Goal: Feedback & Contribution: Contribute content

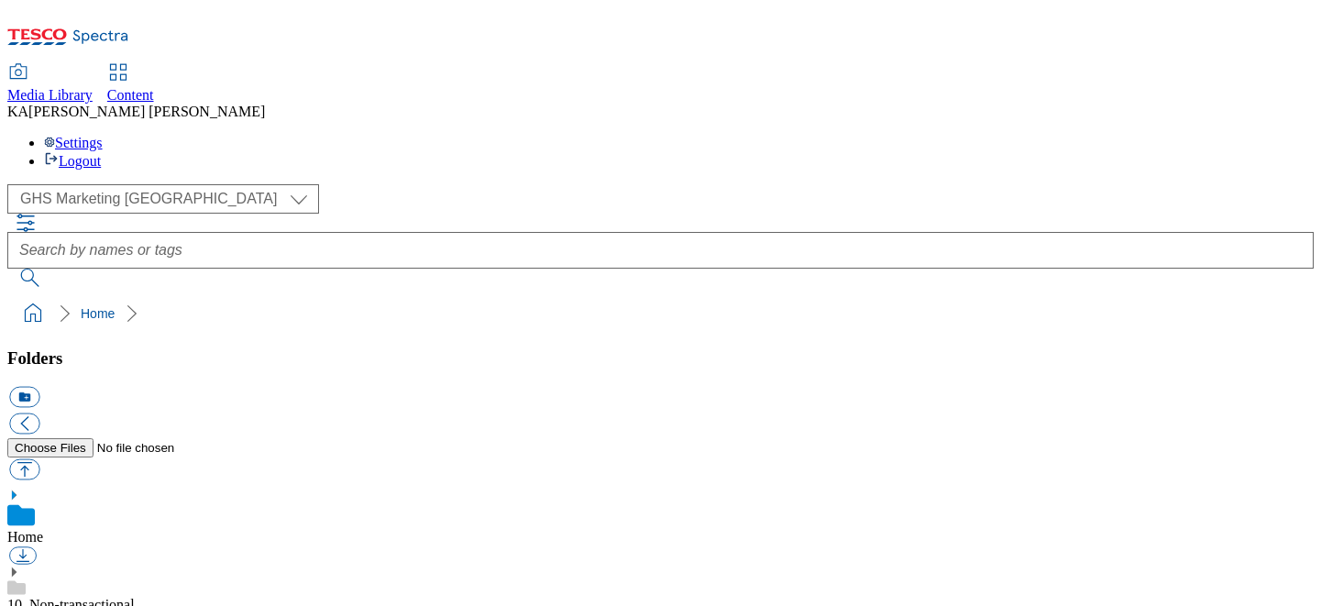
scroll to position [184, 0]
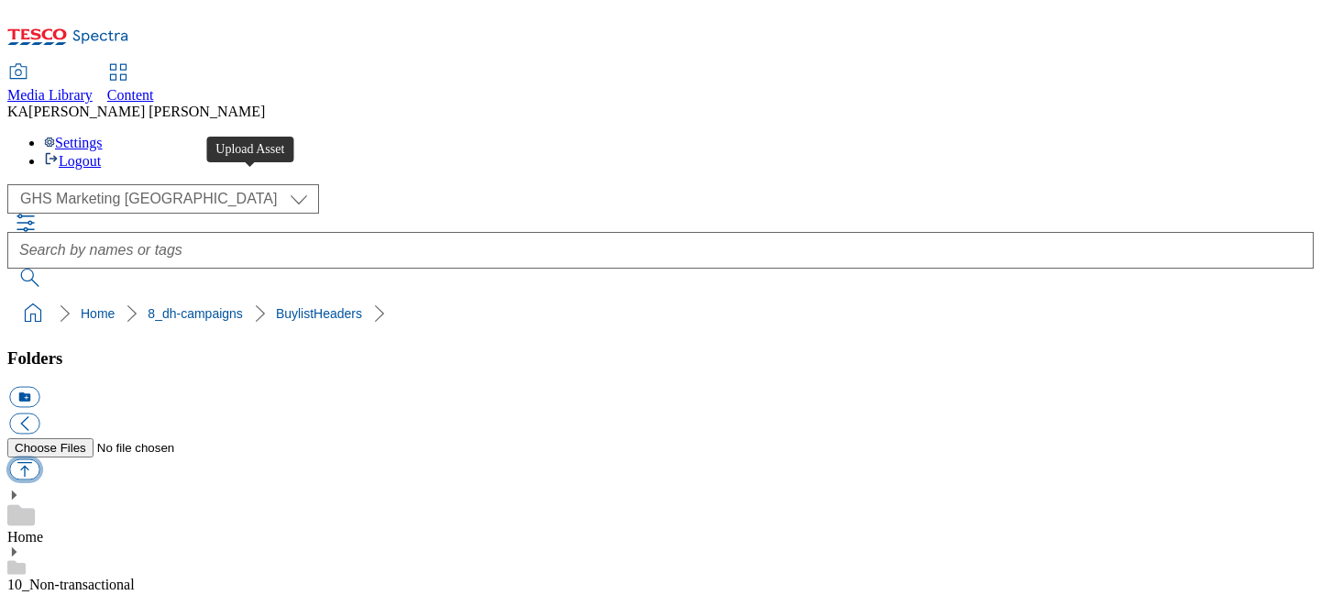
click at [39, 459] on button "button" at bounding box center [24, 469] width 30 height 21
type input "C:\fakepath\1758716467603-ad542313_Whaoo_LegoBrand_H_1184x333_V1.jpg"
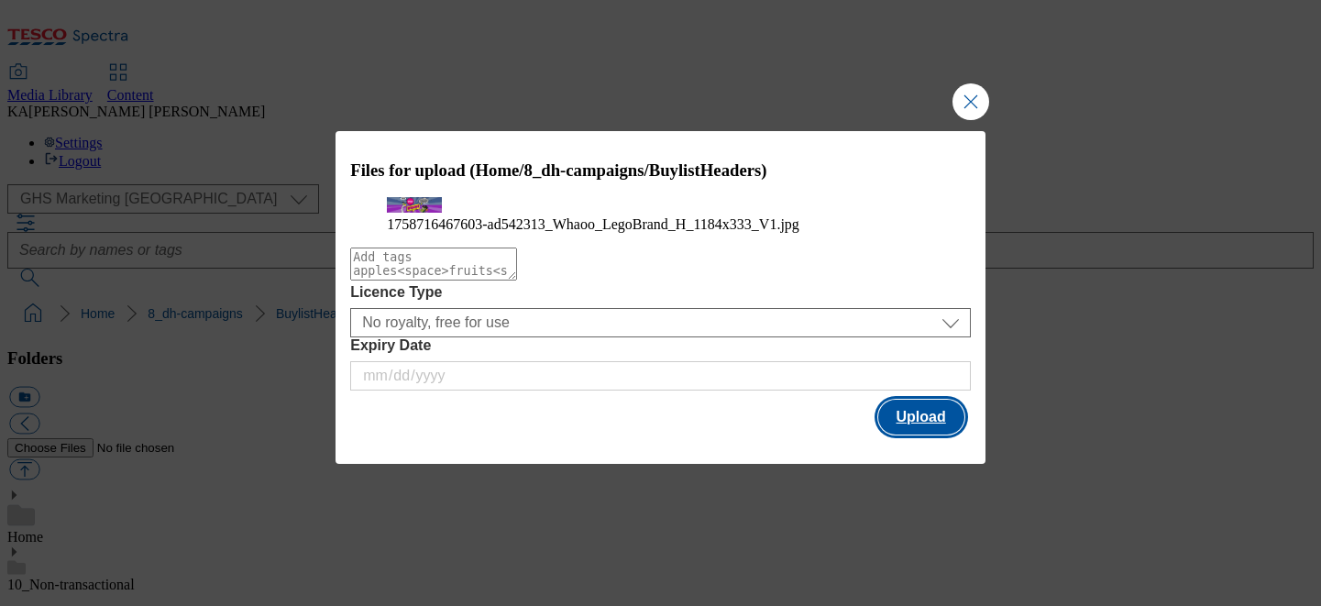
click at [926, 434] on button "Upload" at bounding box center [921, 417] width 86 height 35
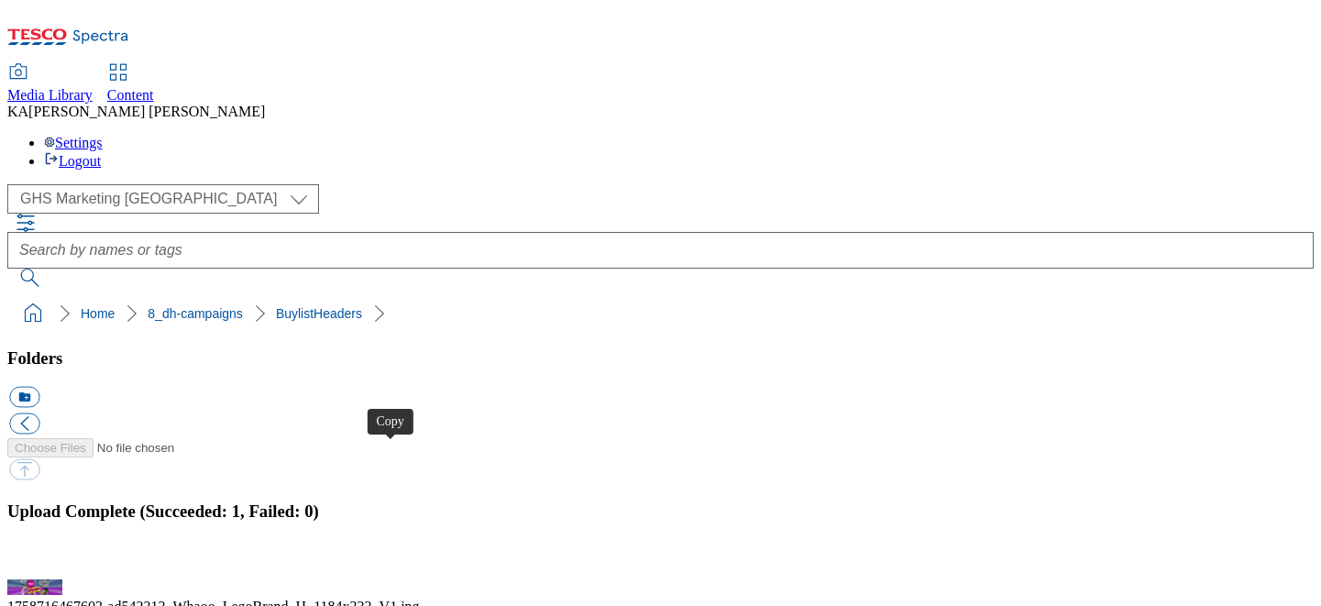
click at [37, 560] on button "button" at bounding box center [22, 568] width 27 height 17
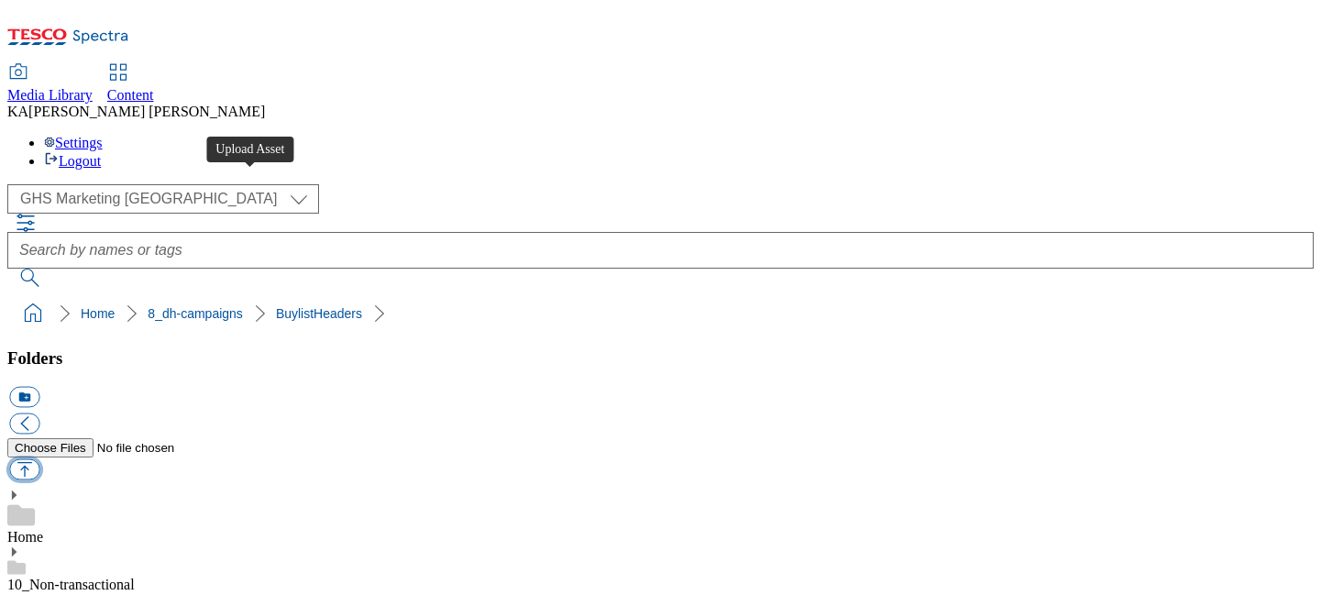
click at [39, 459] on button "button" at bounding box center [24, 469] width 30 height 21
type input "C:\fakepath\1759241195663-ad542083_Cereals_Nesquik_LegoBrand_H_1184x333_V1.jpg"
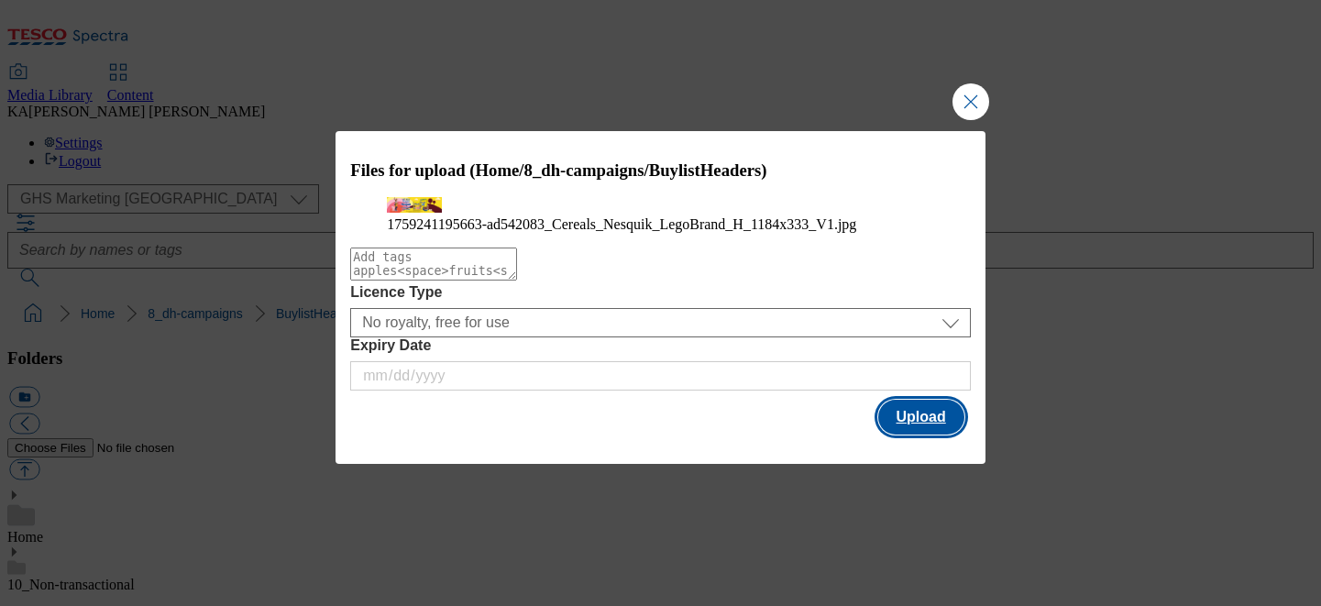
click at [924, 434] on button "Upload" at bounding box center [921, 417] width 86 height 35
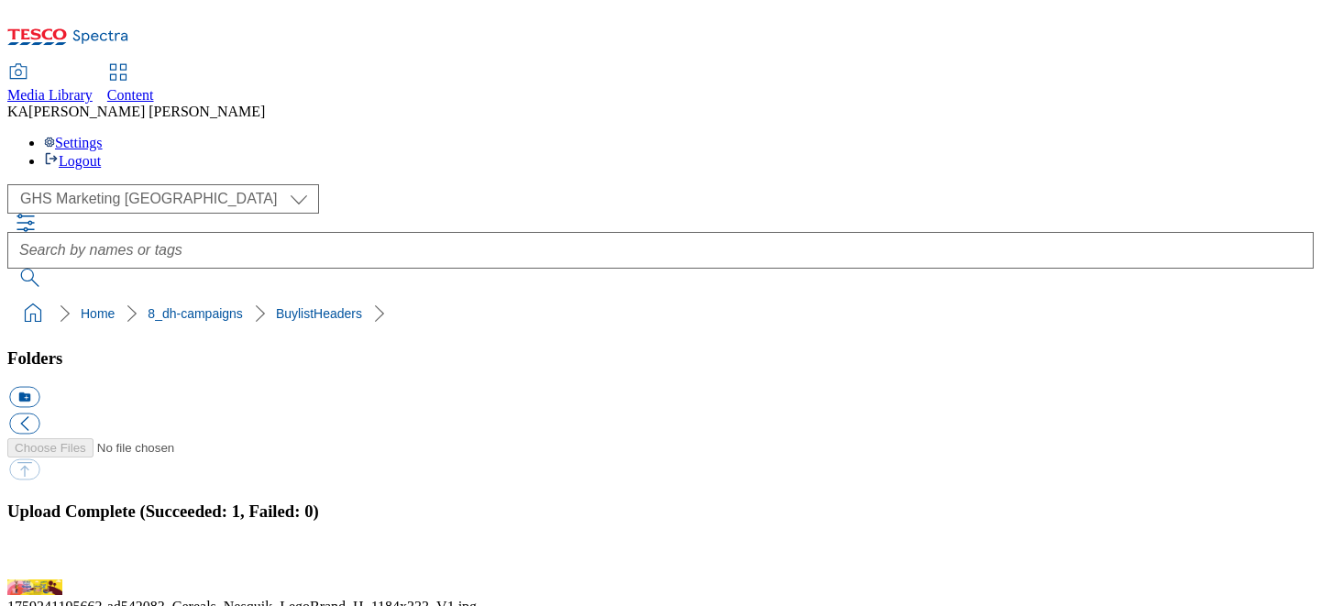
click at [37, 560] on button "button" at bounding box center [22, 568] width 27 height 17
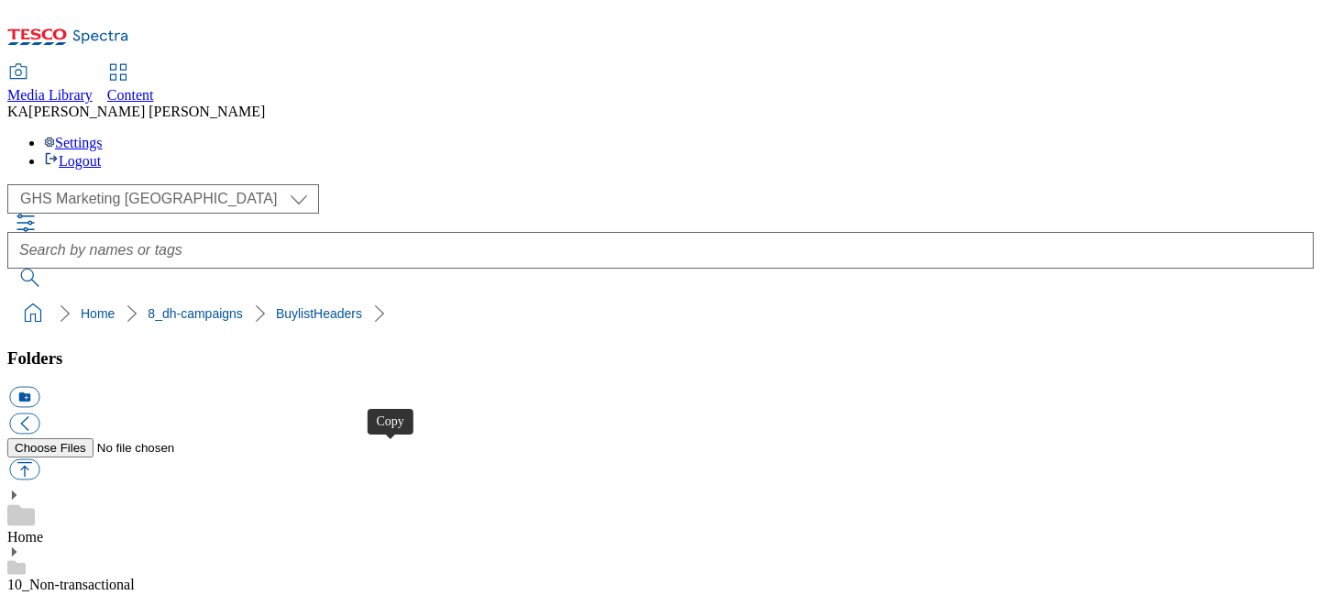
click at [39, 459] on button "button" at bounding box center [24, 469] width 30 height 21
type input "C:\fakepath\1756879633262-ad541986_Haleon_Centrum_LegoBrand_H_1184x333_V1.jpg"
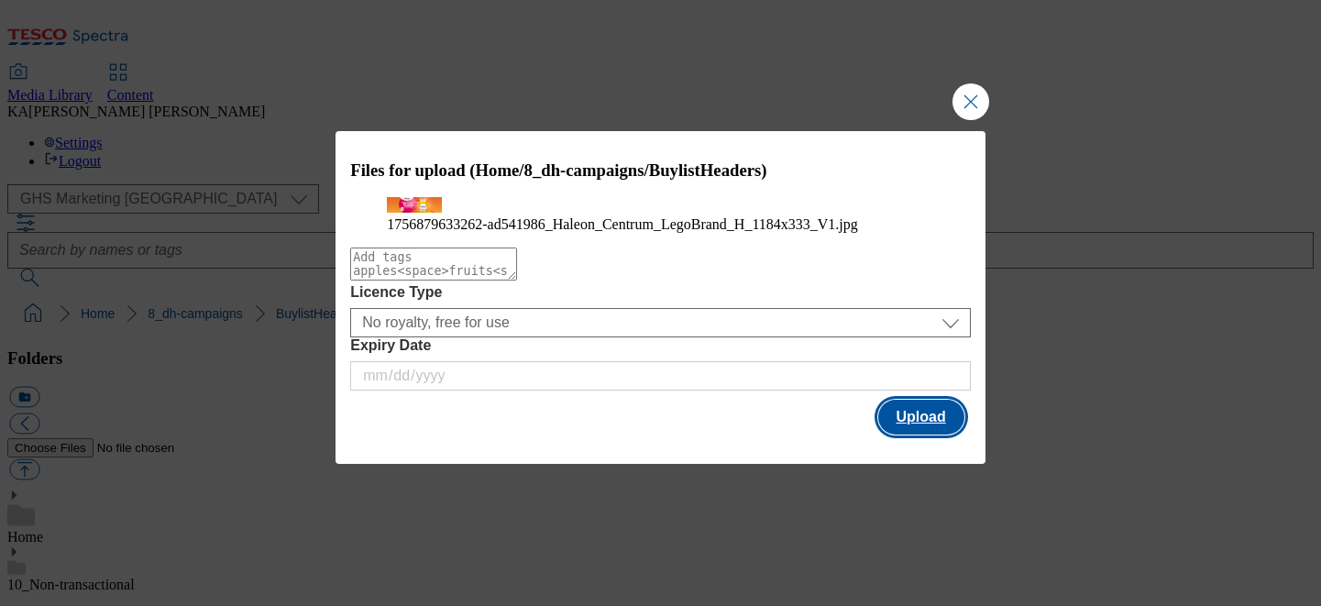
click at [910, 434] on button "Upload" at bounding box center [921, 417] width 86 height 35
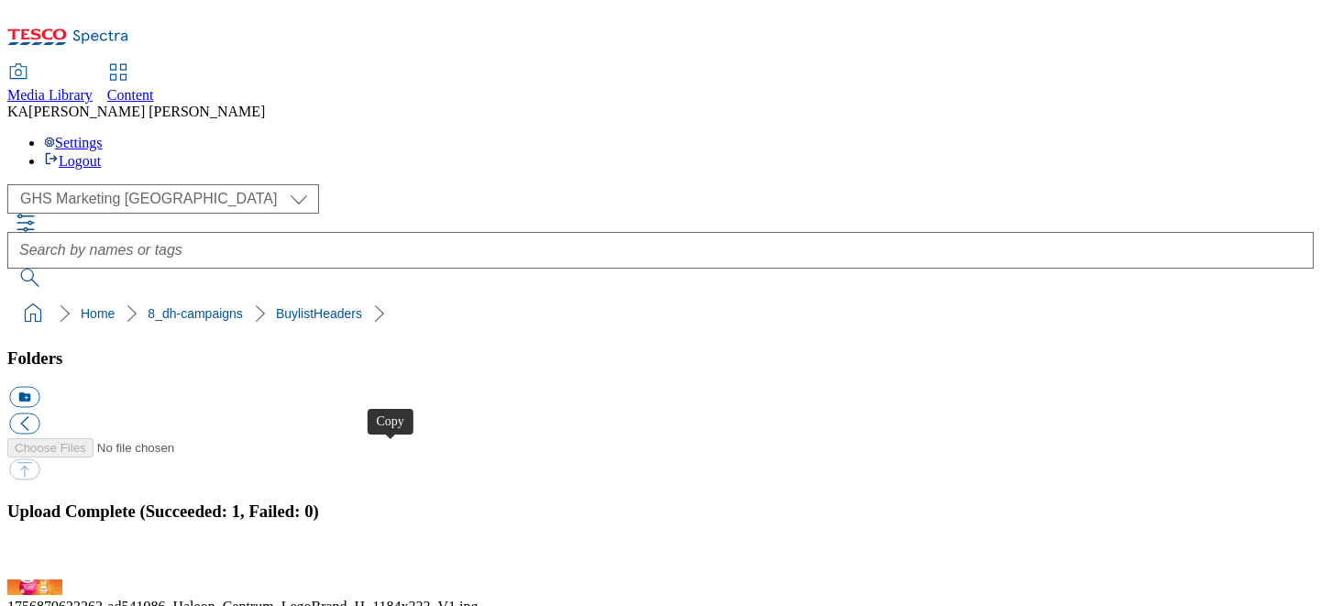
click at [37, 560] on button "button" at bounding box center [22, 568] width 27 height 17
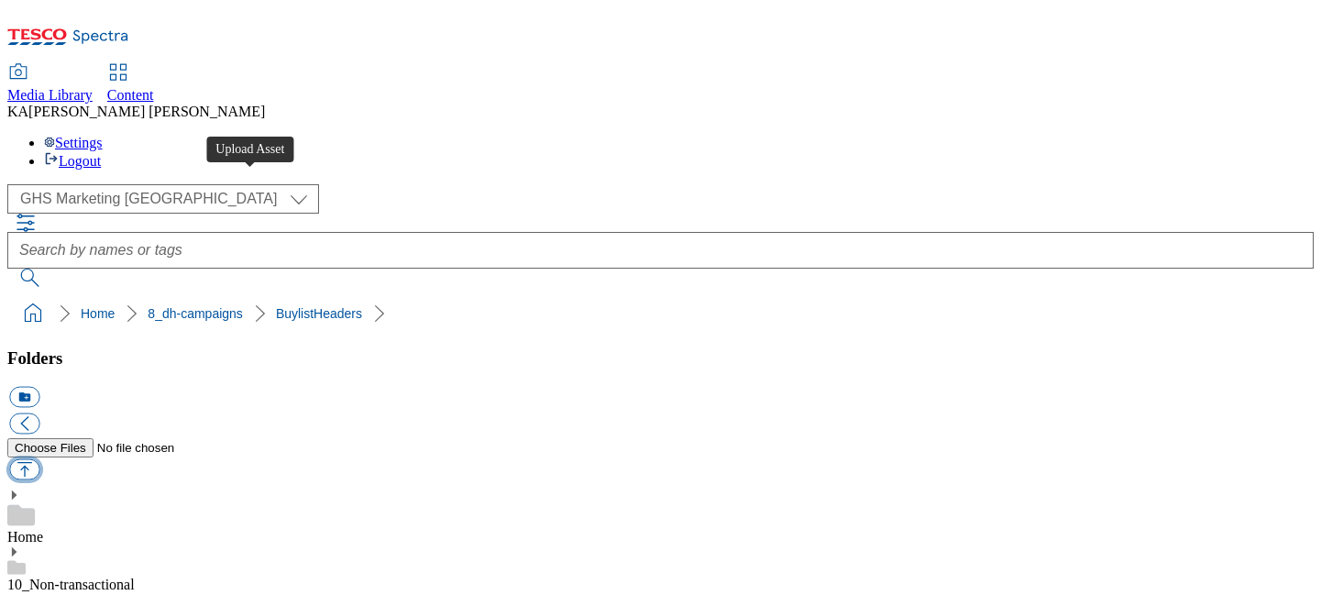
click at [39, 459] on button "button" at bounding box center [24, 469] width 30 height 21
type input "C:\fakepath\1758888526256-541980_CCP_BLH.jpg"
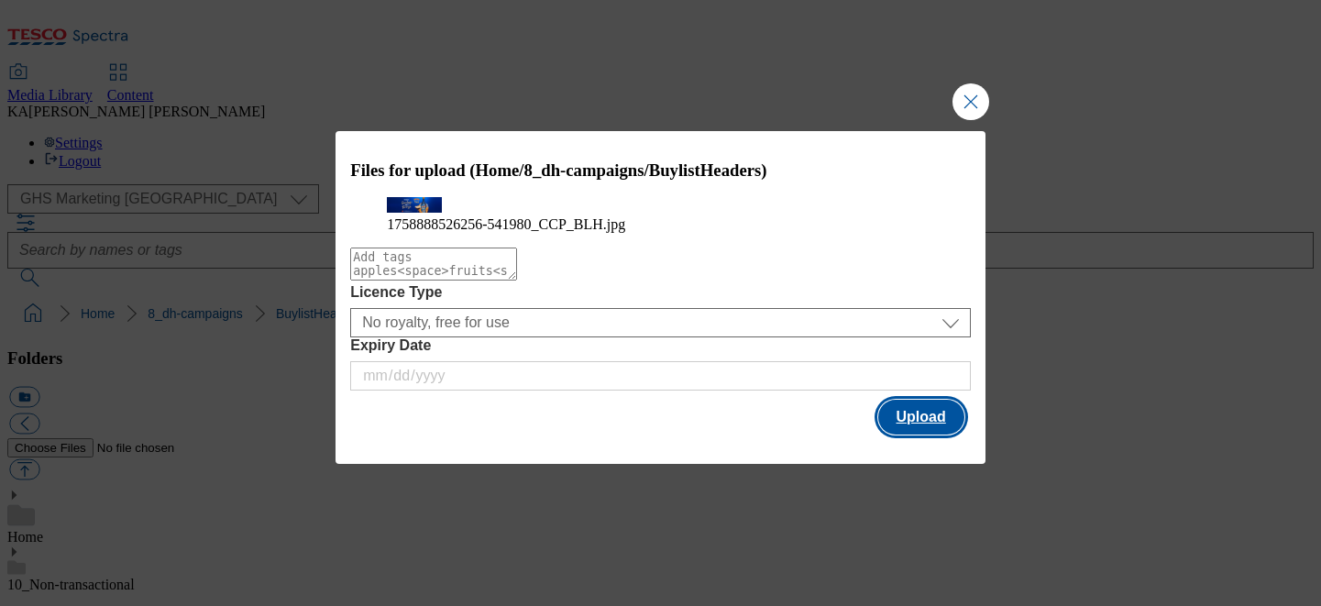
click at [897, 434] on button "Upload" at bounding box center [921, 417] width 86 height 35
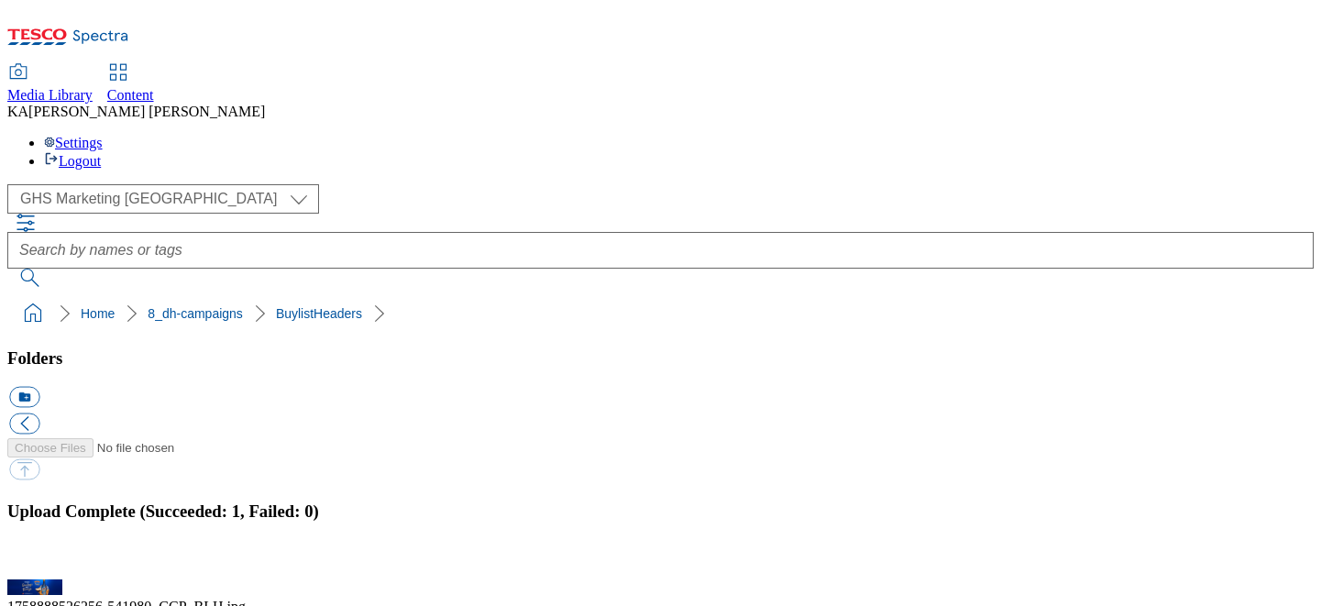
click at [37, 560] on button "button" at bounding box center [22, 568] width 27 height 17
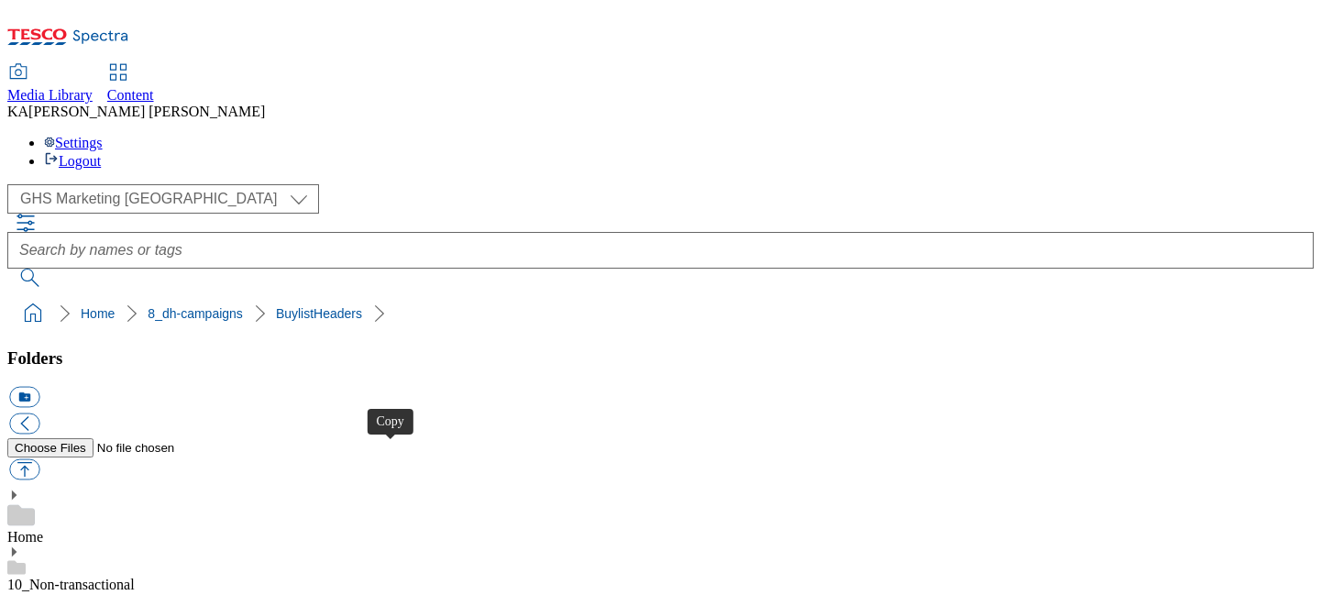
click at [39, 459] on button "button" at bounding box center [24, 469] width 30 height 21
type input "C:\fakepath\1759147342814-ad541924_Kitchen_Joy_LegoBrand_H_1184x333_V1.jpg"
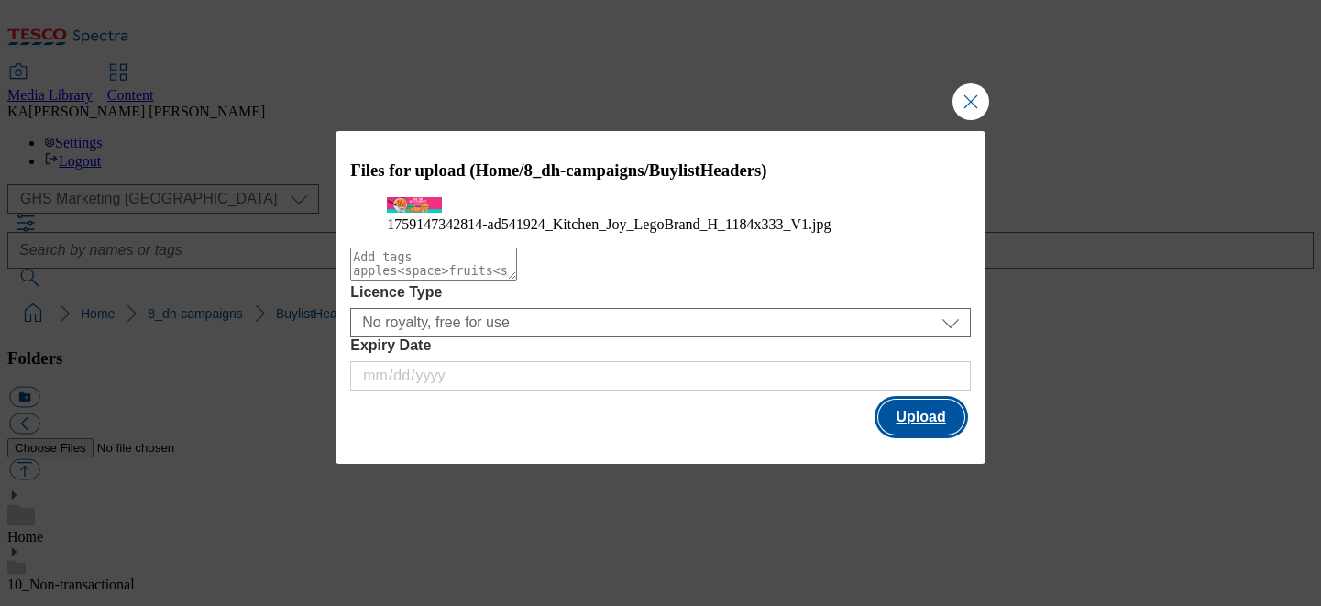
click at [918, 434] on button "Upload" at bounding box center [921, 417] width 86 height 35
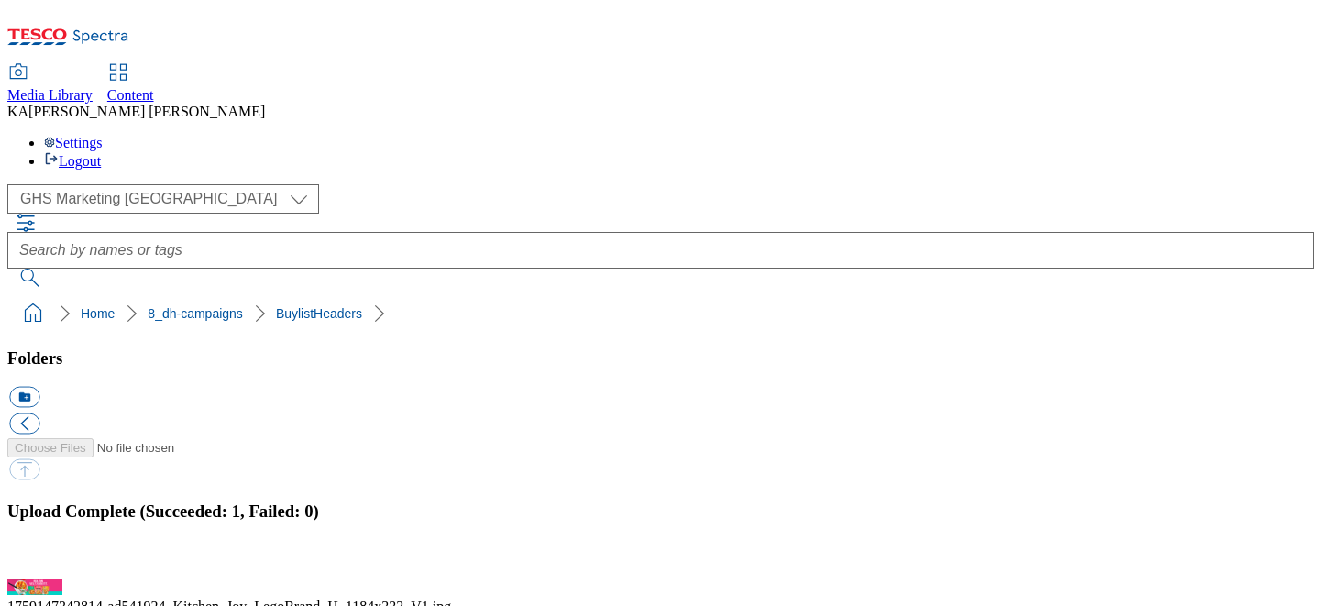
click at [37, 560] on button "button" at bounding box center [22, 568] width 27 height 17
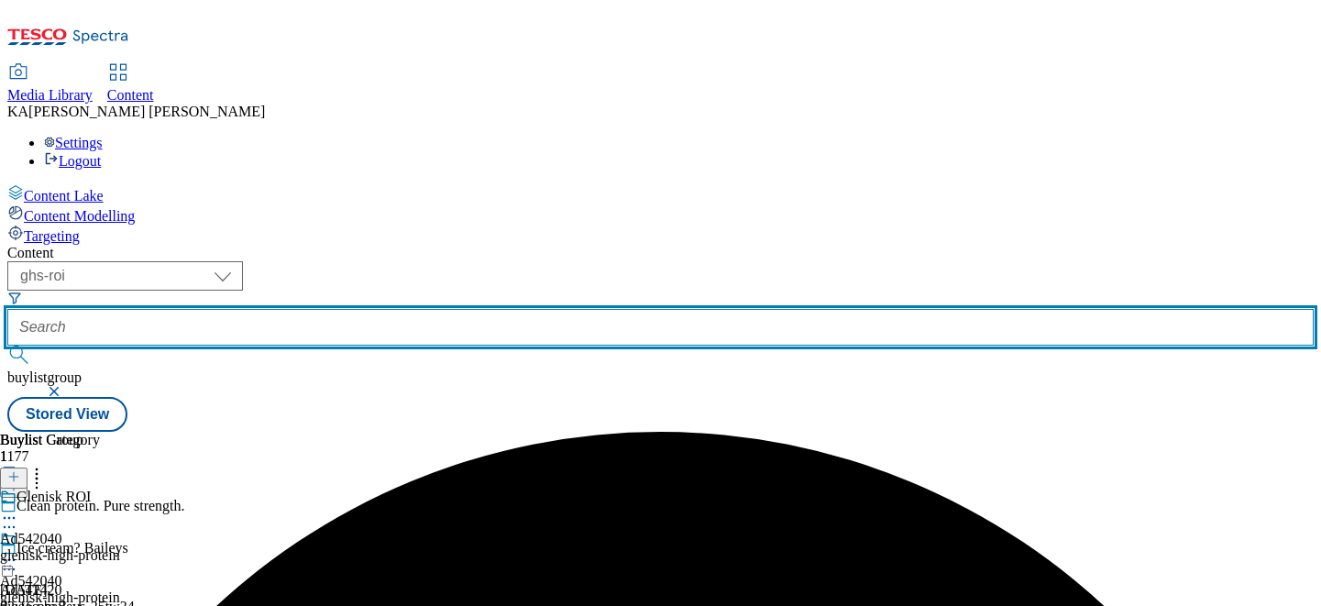
click at [461, 309] on input "text" at bounding box center [660, 327] width 1306 height 37
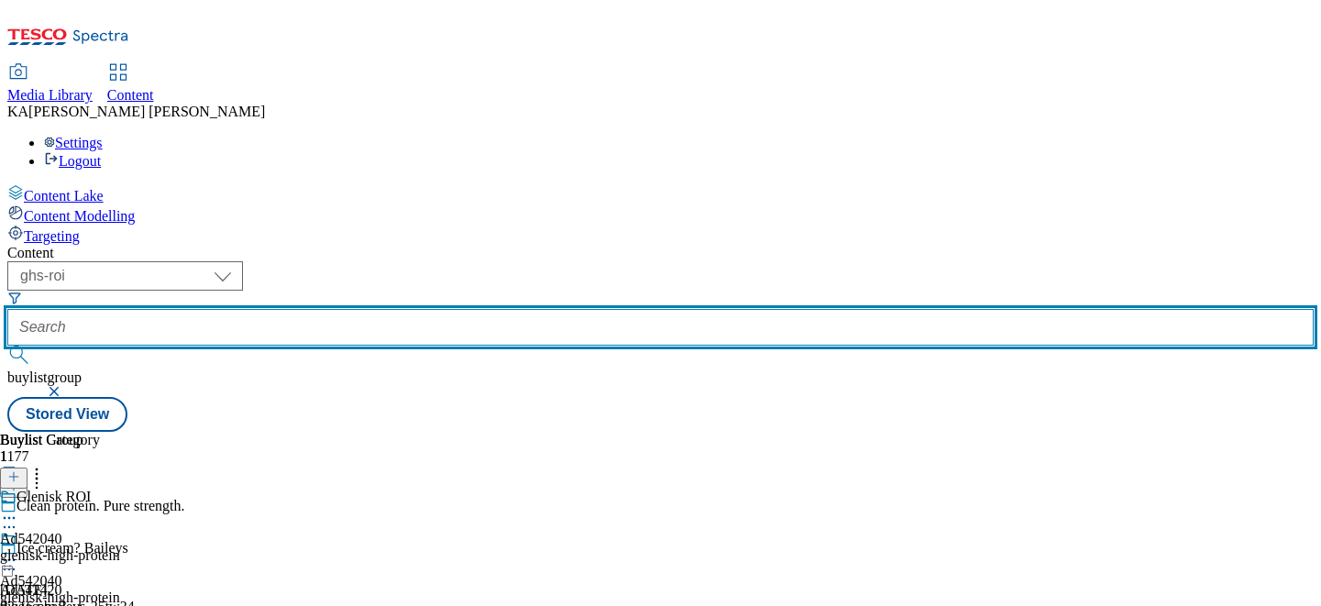
paste input "norac-foods-whaoo-25tw33"
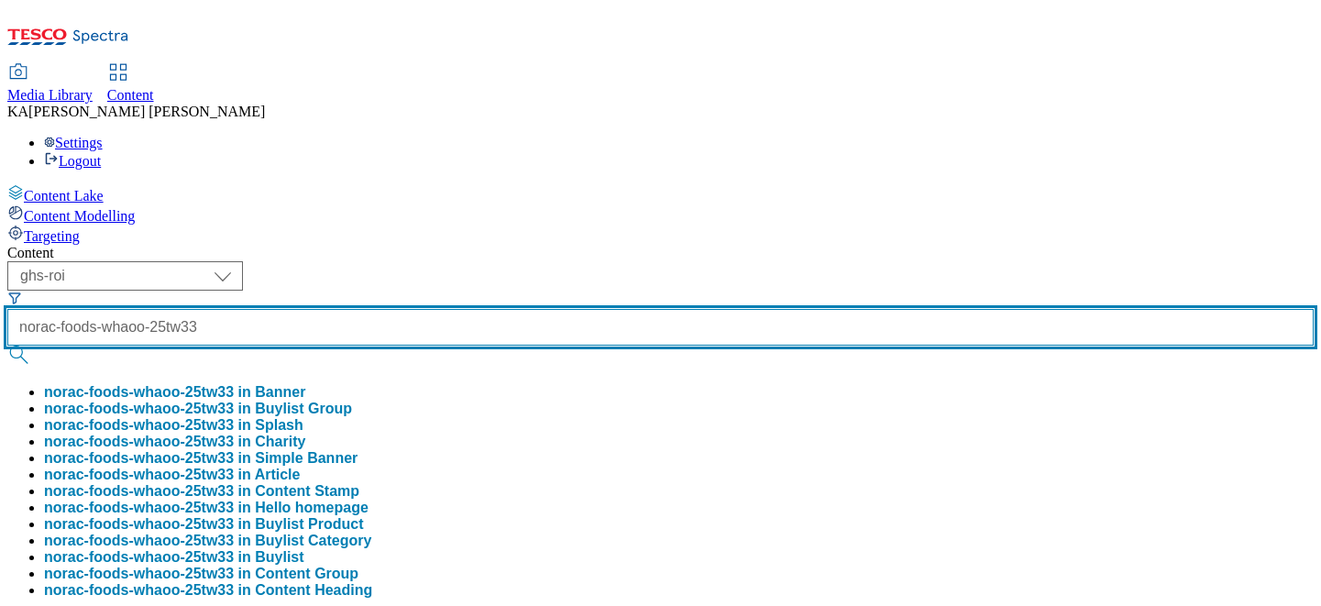
type input "norac-foods-whaoo-25tw33"
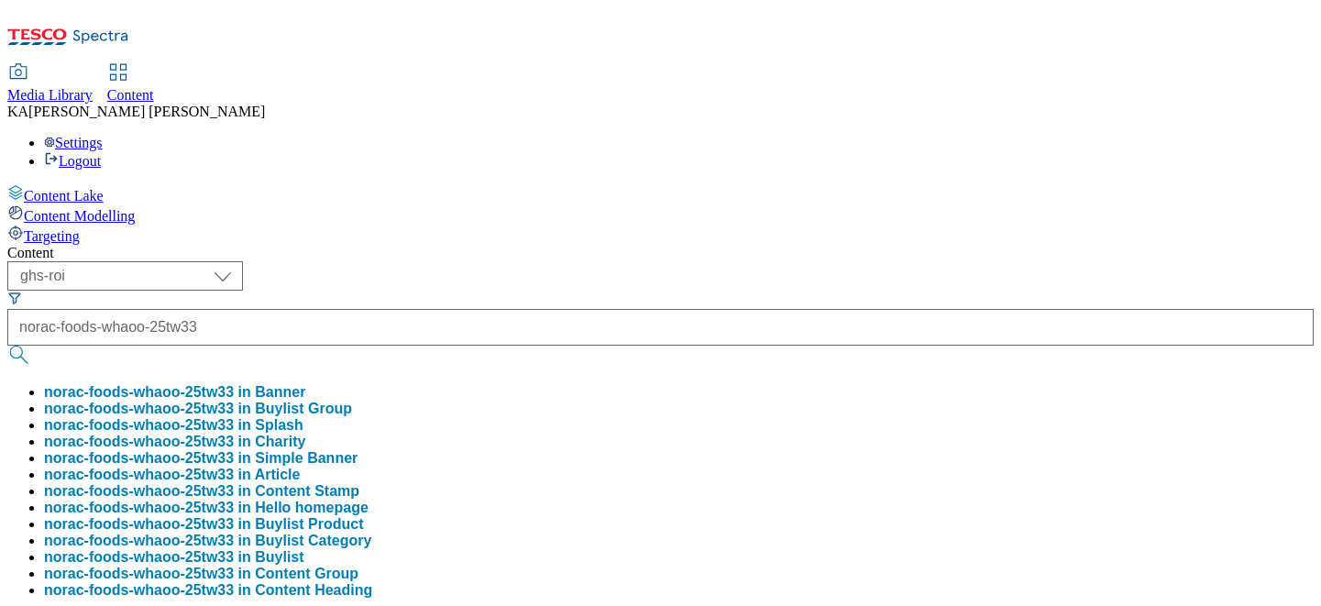
click at [352, 401] on button "norac-foods-whaoo-25tw33 in Buylist Group" at bounding box center [198, 409] width 308 height 16
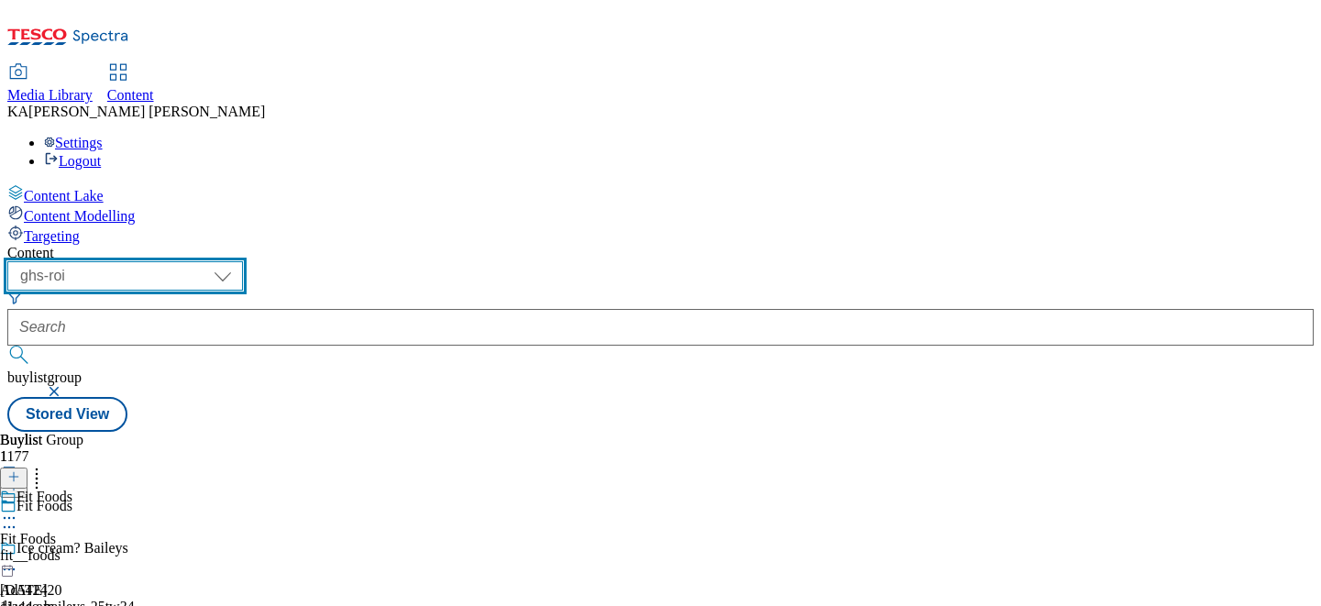
click at [243, 261] on select "ghs-roi ghs-uk" at bounding box center [125, 275] width 236 height 29
click at [238, 261] on select "ghs-roi ghs-uk" at bounding box center [125, 275] width 236 height 29
click at [243, 261] on select "ghs-roi ghs-uk" at bounding box center [125, 275] width 236 height 29
select select "ghs-uk"
click at [238, 261] on select "ghs-roi ghs-uk" at bounding box center [125, 275] width 236 height 29
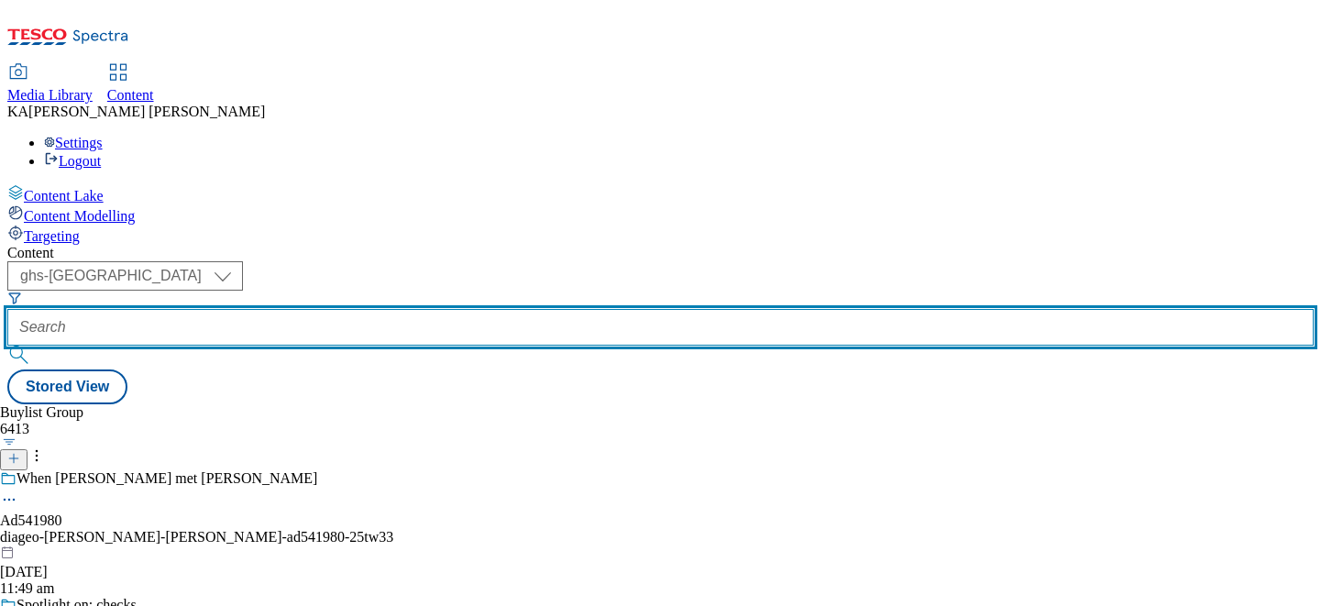
click at [436, 309] on input "text" at bounding box center [660, 327] width 1306 height 37
paste input "norac-foods-whaoo-25tw33"
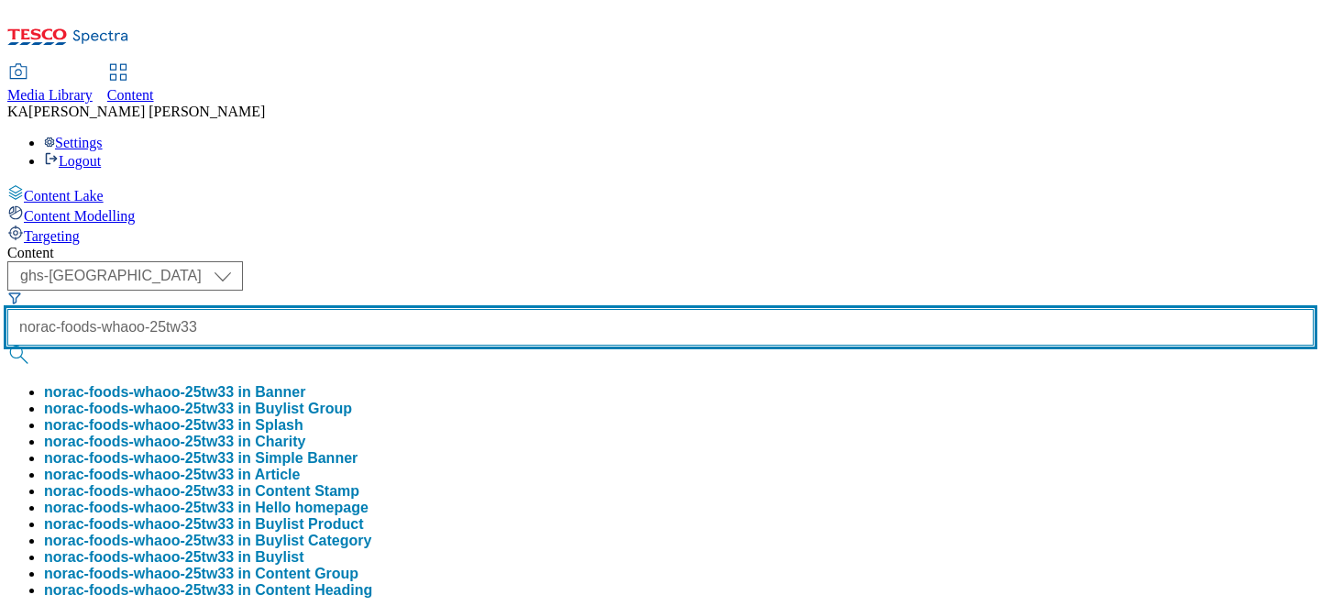
type input "norac-foods-whaoo-25tw33"
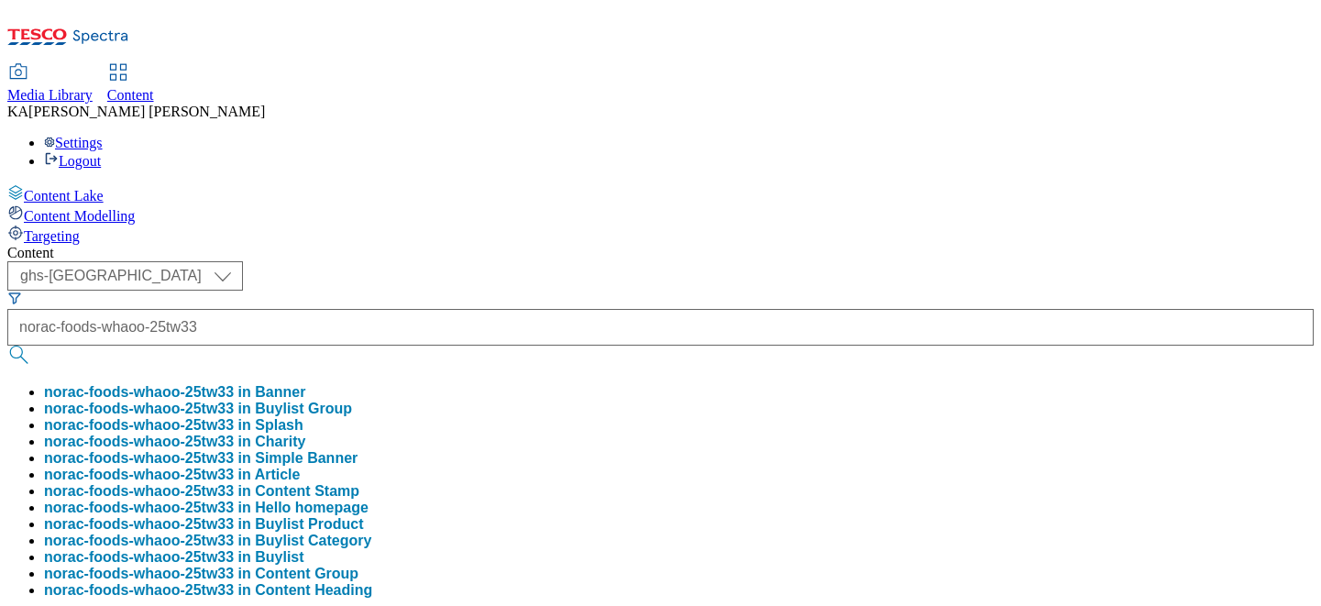
scroll to position [0, 0]
click at [352, 401] on button "norac-foods-whaoo-25tw33 in Buylist Group" at bounding box center [198, 409] width 308 height 16
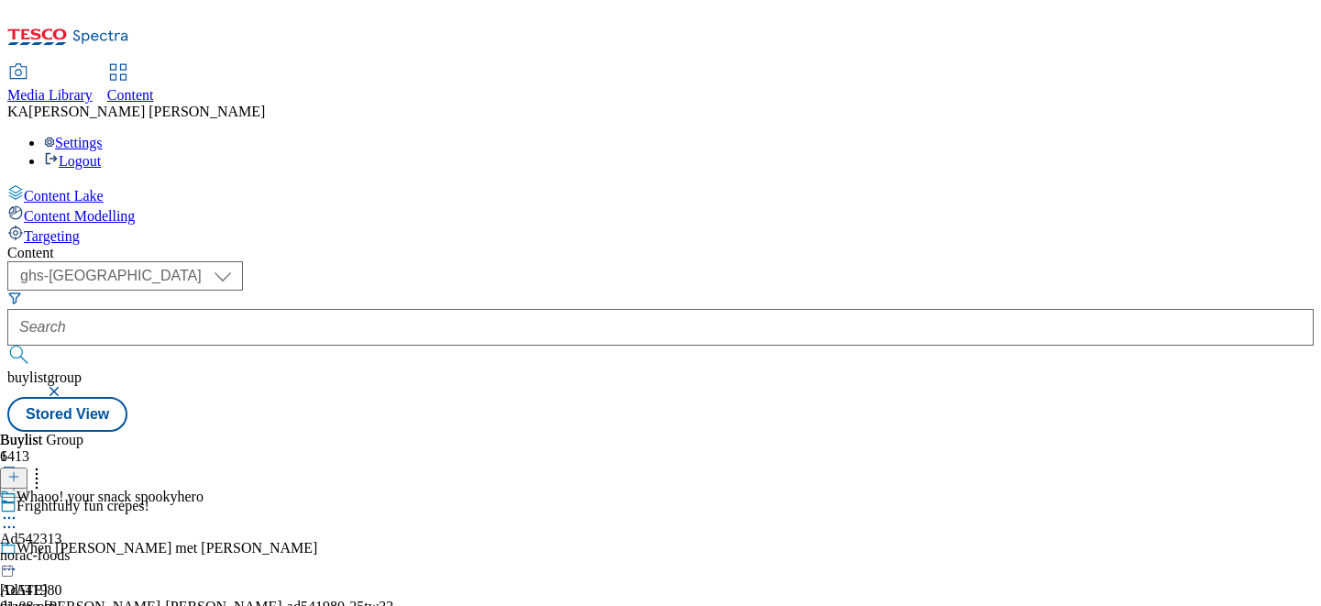
click at [18, 509] on icon at bounding box center [9, 518] width 18 height 18
click at [78, 550] on span "Edit" at bounding box center [67, 557] width 21 height 14
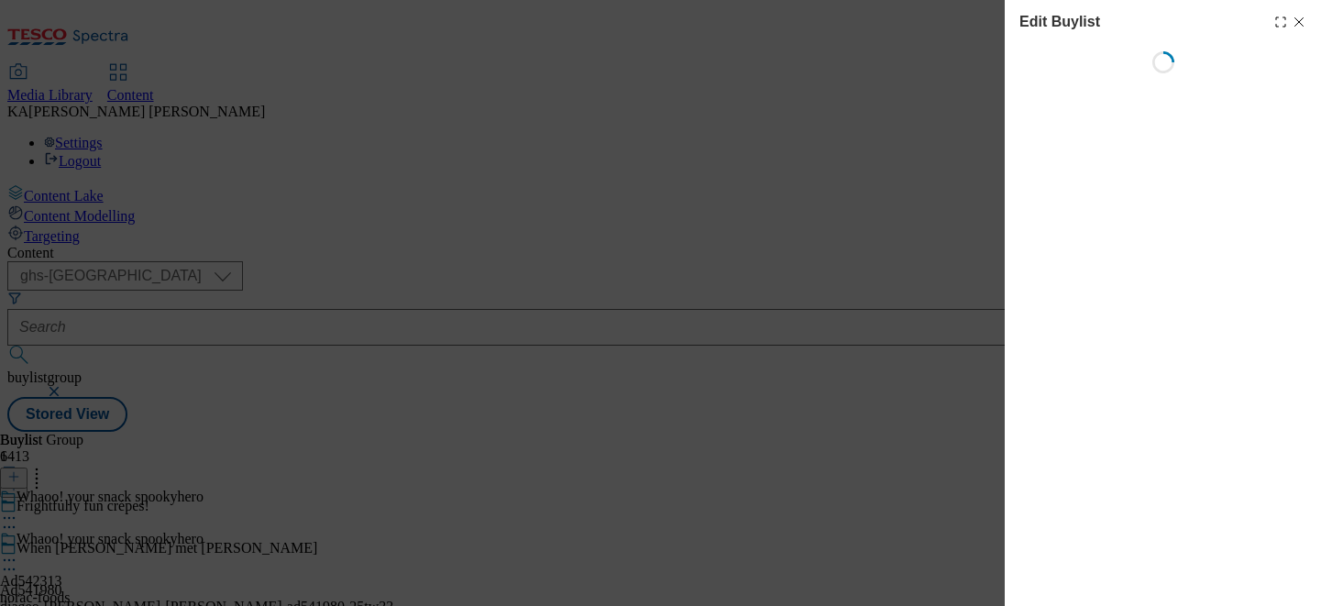
select select "tactical"
select select "supplier funded short term 1-3 weeks"
select select "dunnhumby"
select select "Banner"
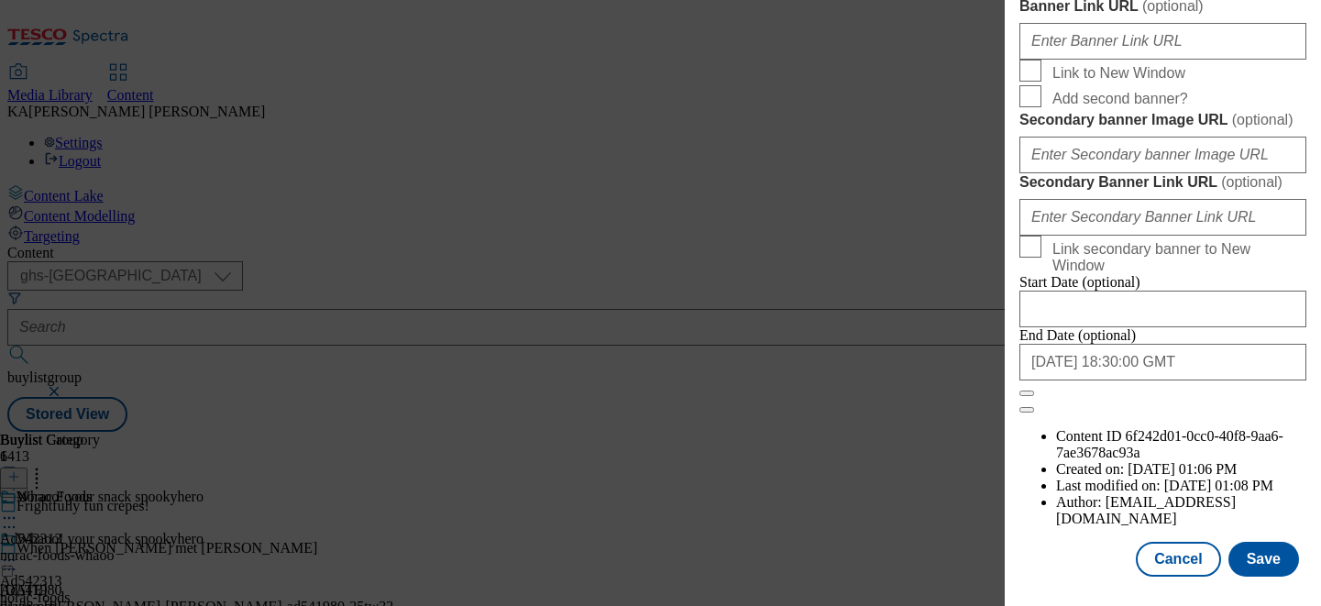
scroll to position [1778, 0]
paste input "https://digitalcontent.api.tesco.com/v2/media/ghs-mktg/dd042bec-9836-4fdb-8784-…"
type input "https://digitalcontent.api.tesco.com/v2/media/ghs-mktg/dd042bec-9836-4fdb-8784-…"
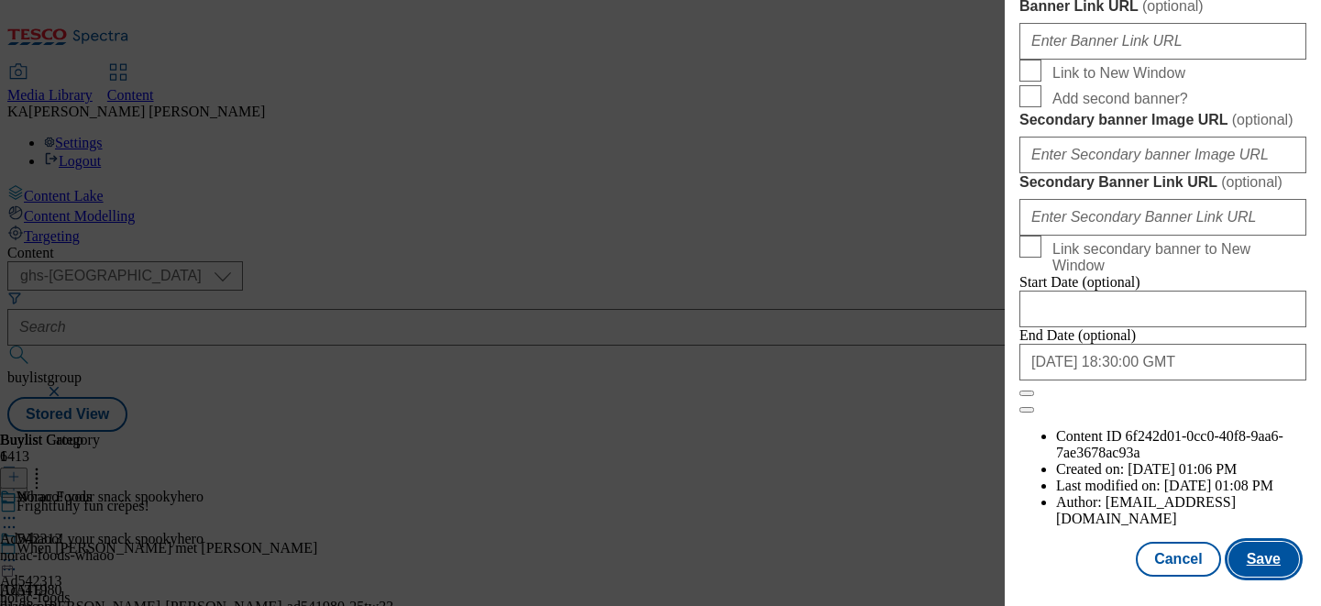
click at [1253, 549] on button "Save" at bounding box center [1263, 559] width 71 height 35
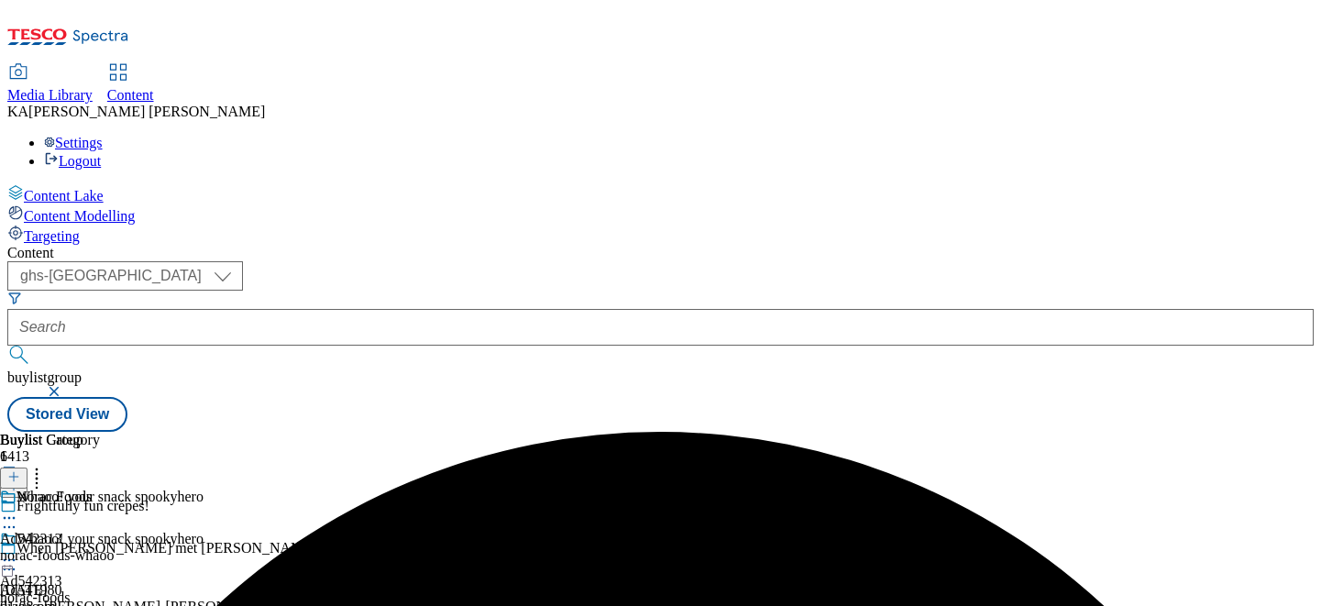
click at [18, 551] on icon at bounding box center [9, 560] width 18 height 18
click at [11, 559] on circle at bounding box center [9, 560] width 3 height 3
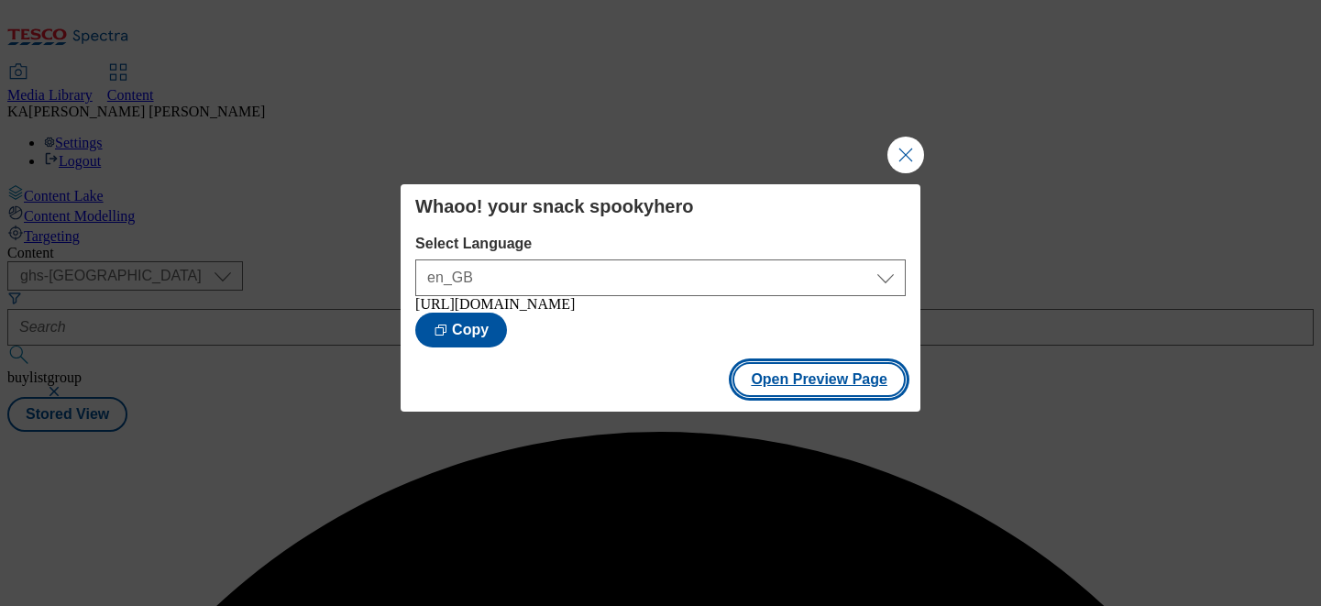
click at [748, 394] on button "Open Preview Page" at bounding box center [818, 379] width 173 height 35
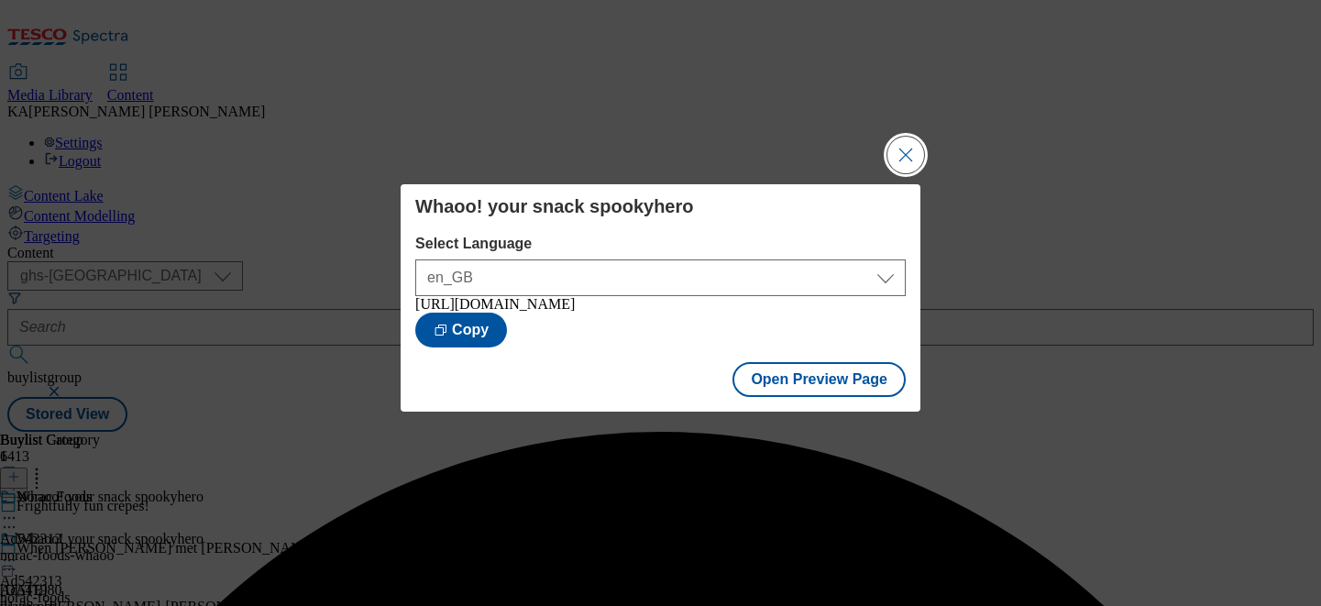
click at [909, 157] on button "Close Modal" at bounding box center [905, 155] width 37 height 37
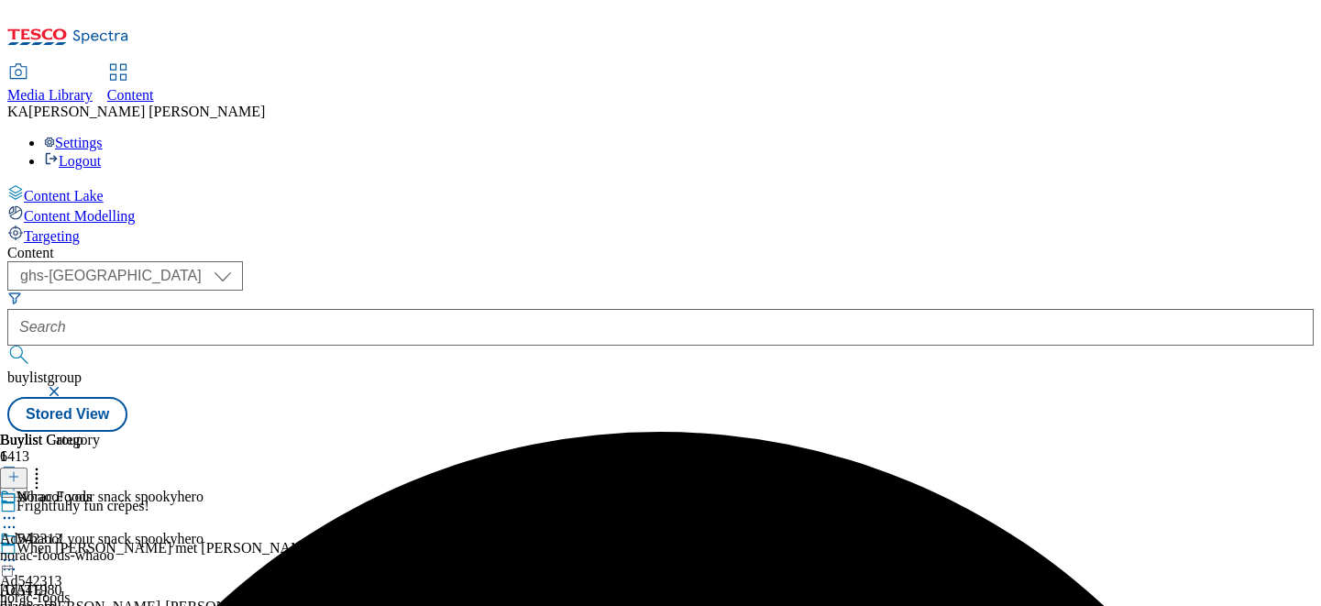
click at [18, 551] on icon at bounding box center [9, 560] width 18 height 18
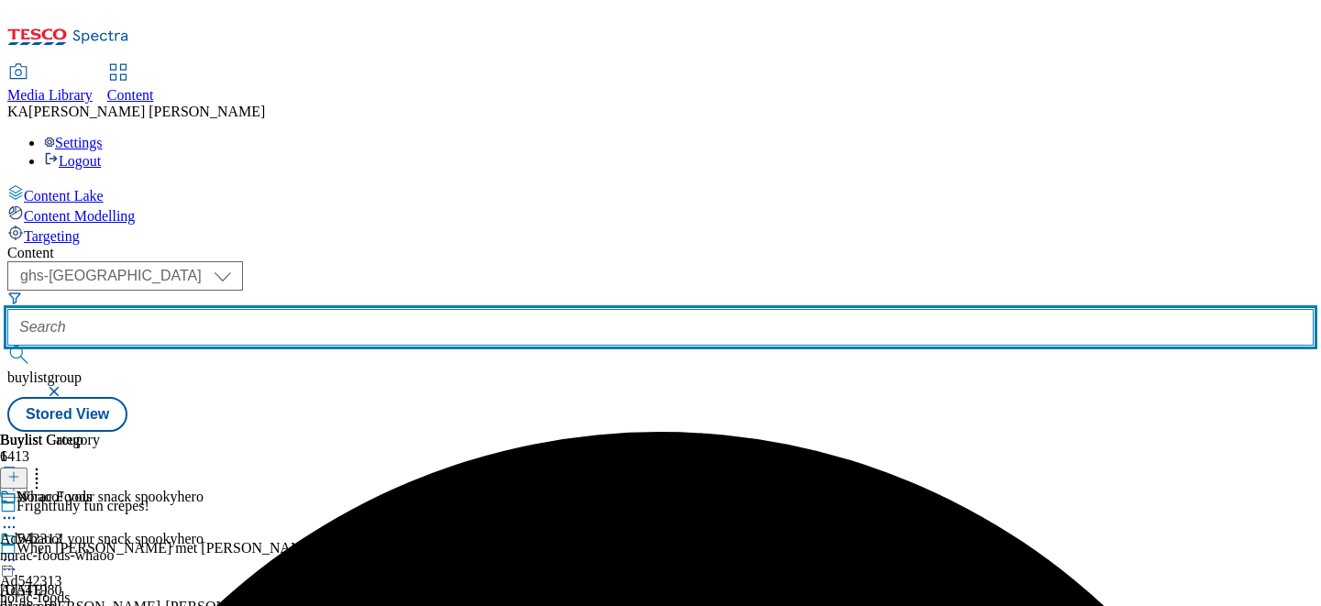
click at [463, 309] on input "text" at bounding box center [660, 327] width 1306 height 37
paste input "nestle-cereals-nesquik-25tw33"
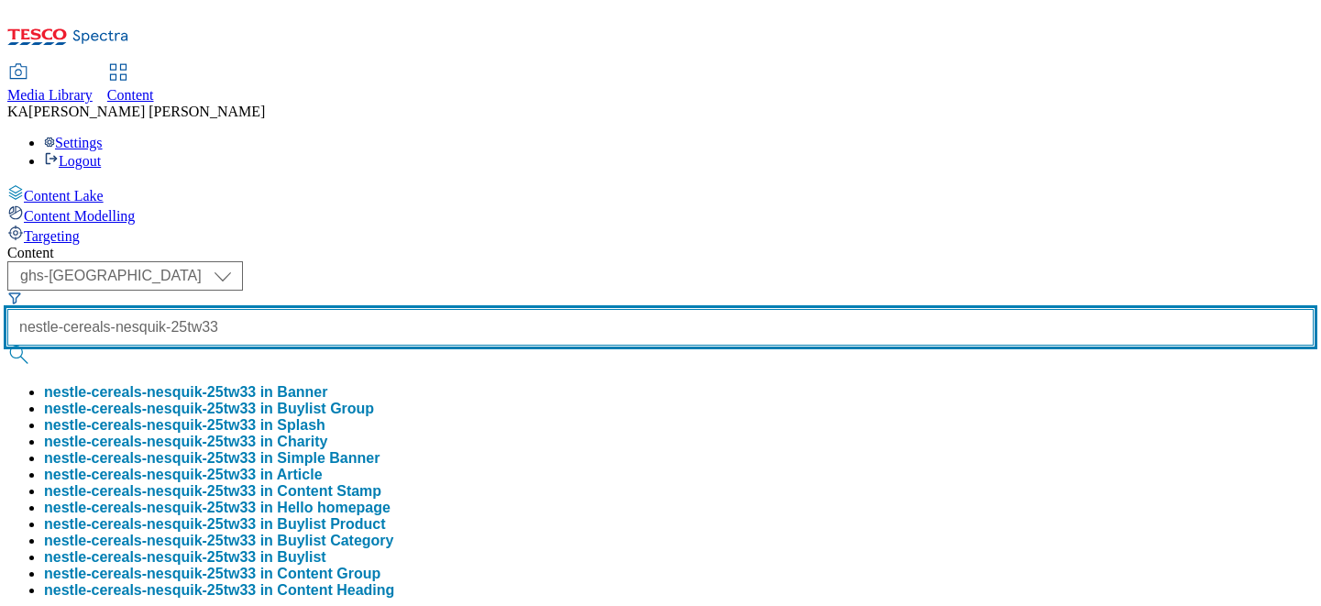
type input "nestle-cereals-nesquik-25tw33"
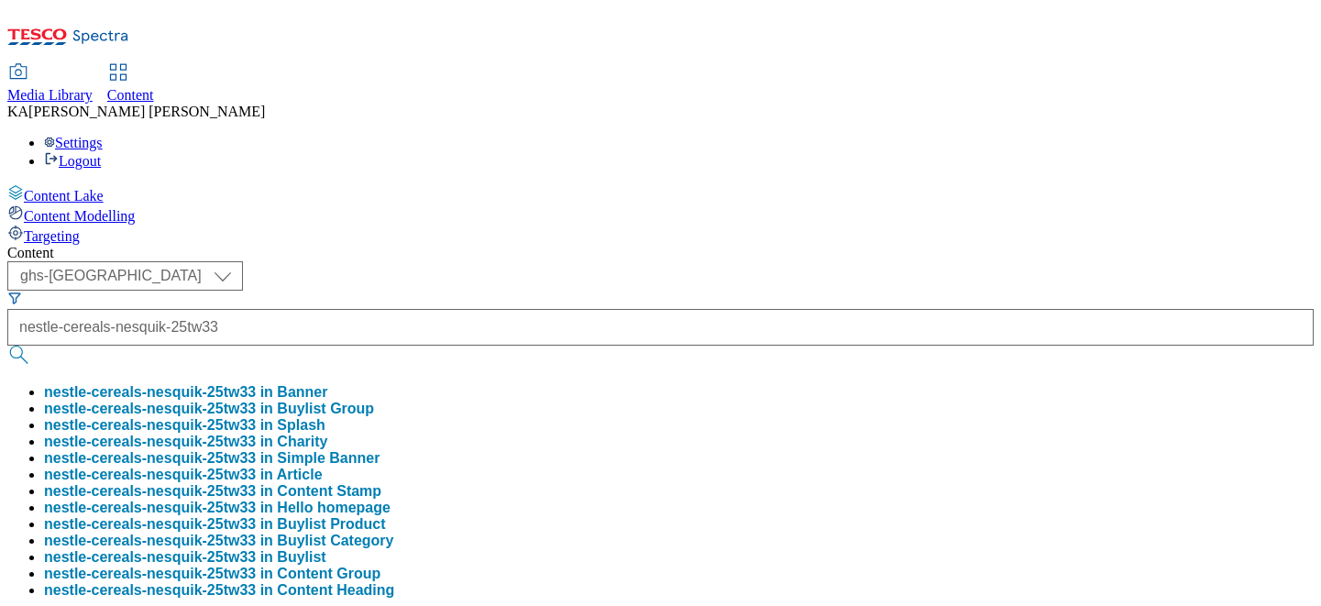
scroll to position [0, 0]
click at [374, 401] on button "nestle-cereals-nesquik-25tw33 in Buylist Group" at bounding box center [209, 409] width 330 height 16
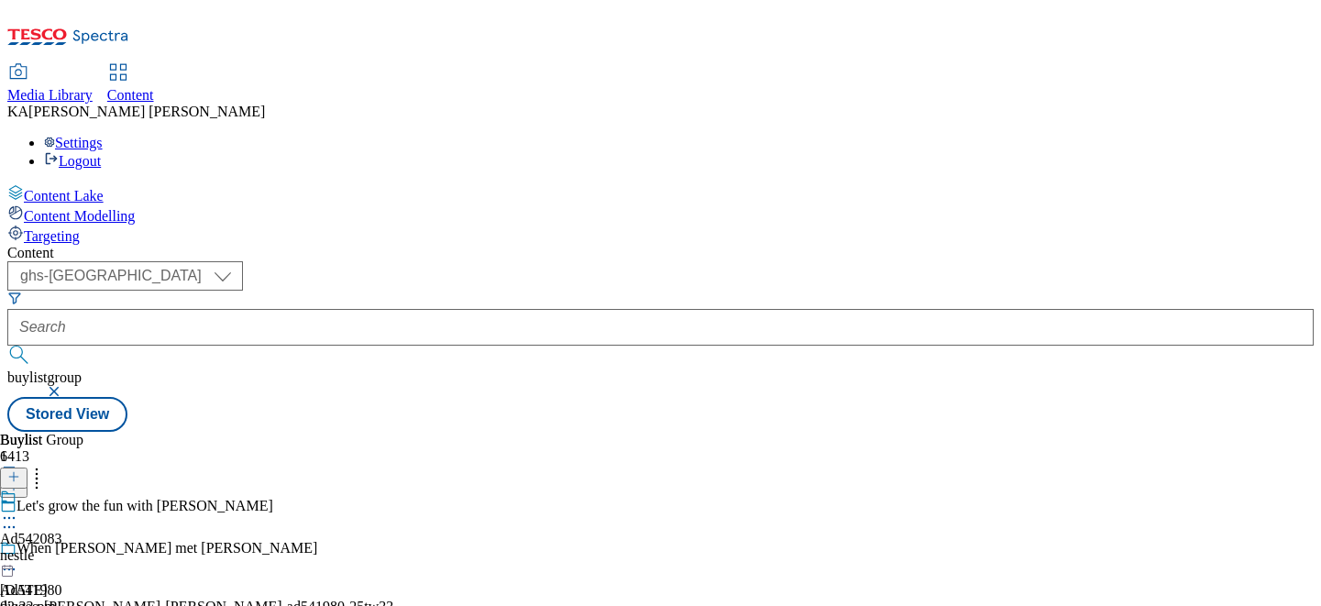
click at [11, 517] on circle at bounding box center [9, 518] width 3 height 3
click at [78, 550] on span "Edit" at bounding box center [67, 557] width 21 height 14
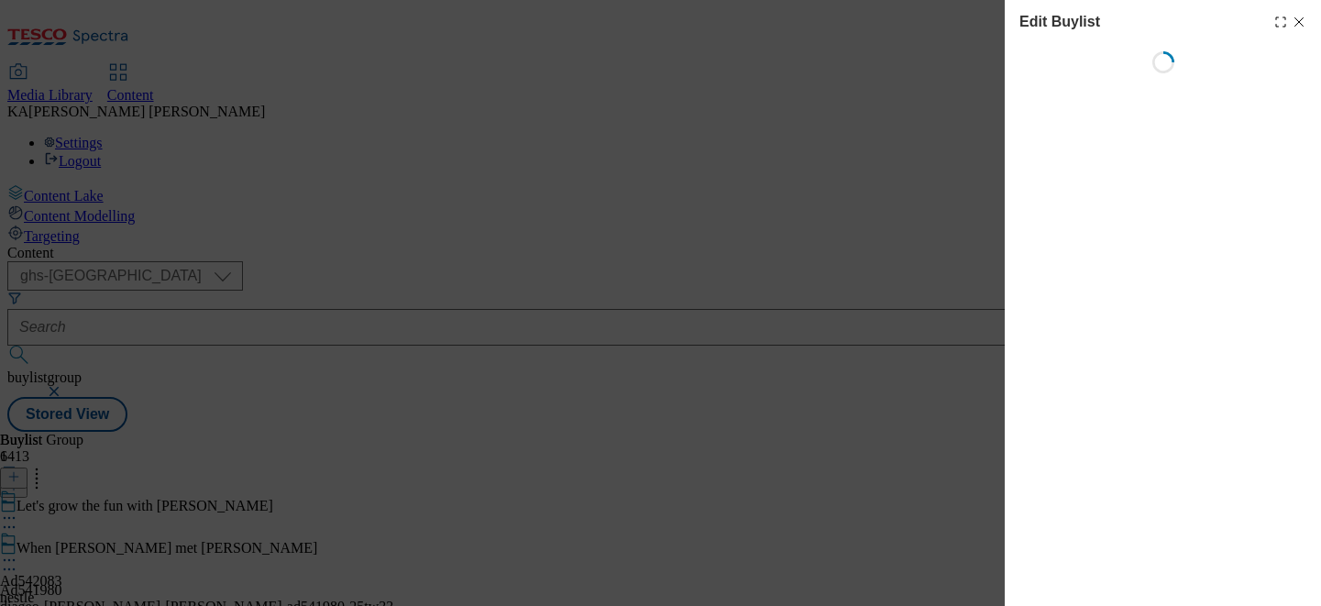
select select "tactical"
select select "supplier funded short term 1-3 weeks"
select select "dunnhumby"
select select "Banner"
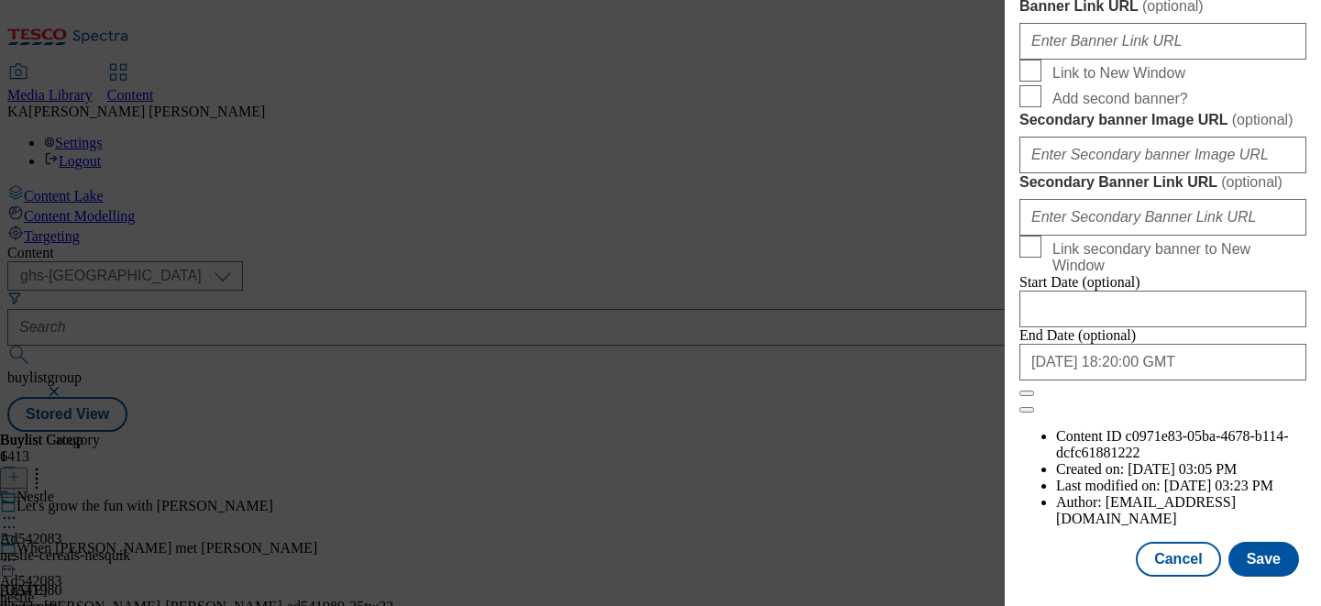
scroll to position [1701, 0]
paste input "https://digitalcontent.api.tesco.com/v2/media/ghs-mktg/e208ac99-a999-4889-8610-…"
type input "https://digitalcontent.api.tesco.com/v2/media/ghs-mktg/e208ac99-a999-4889-8610-…"
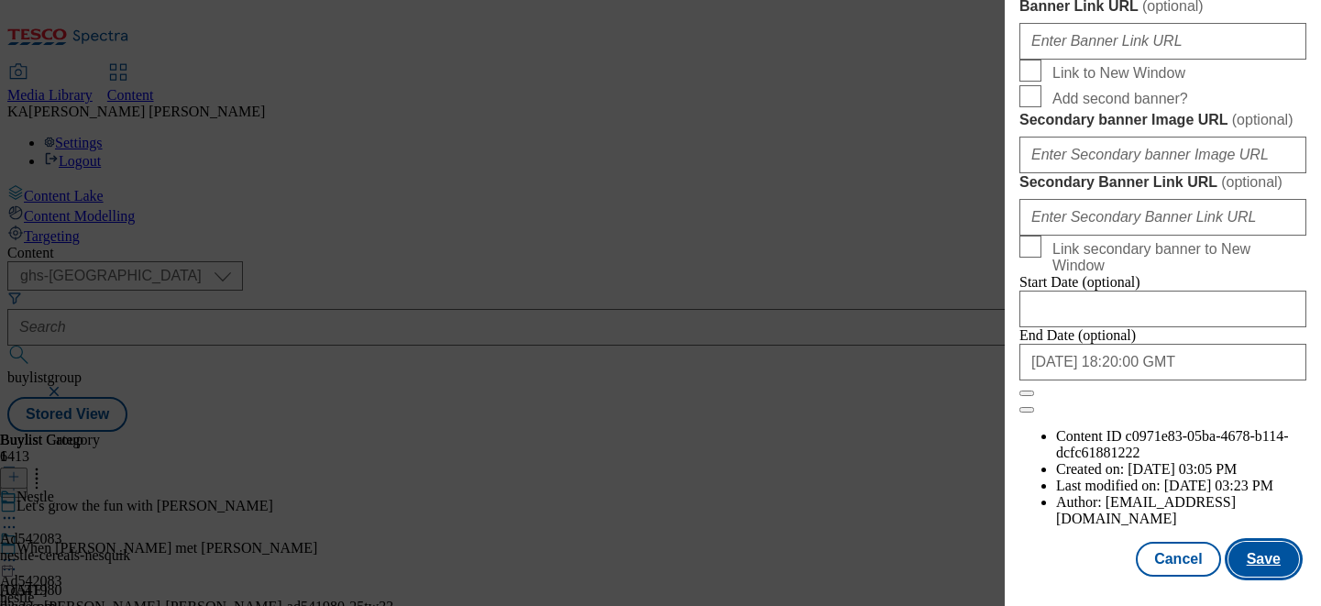
click at [1261, 549] on button "Save" at bounding box center [1263, 559] width 71 height 35
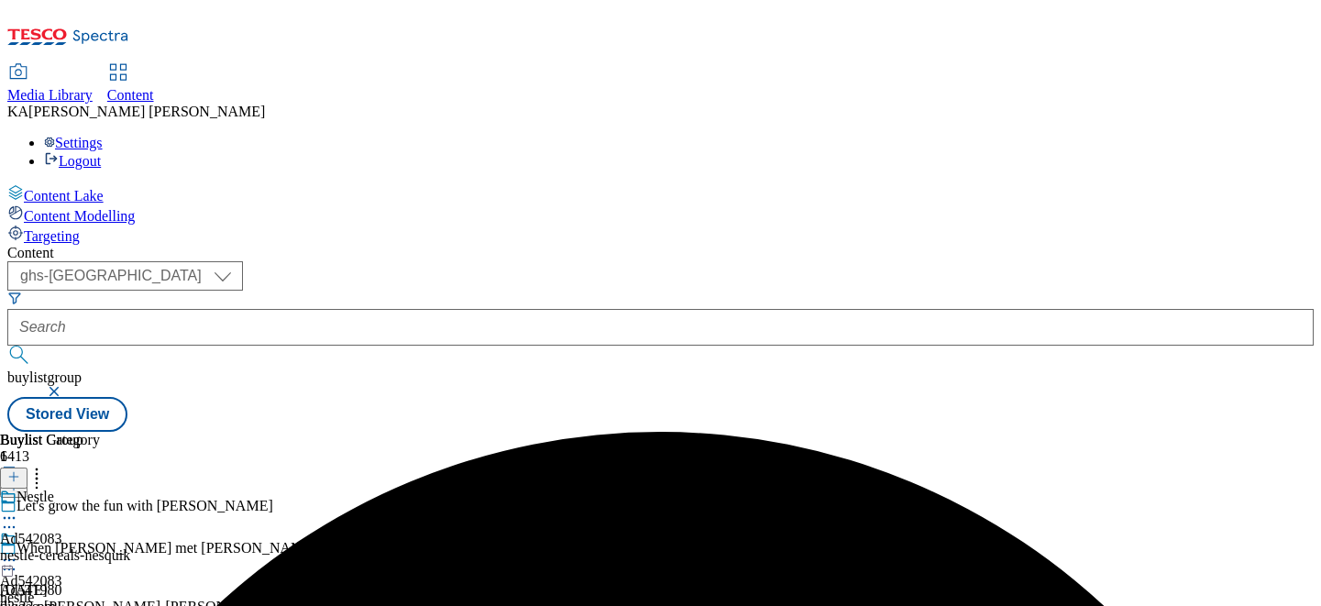
click at [18, 551] on icon at bounding box center [9, 560] width 18 height 18
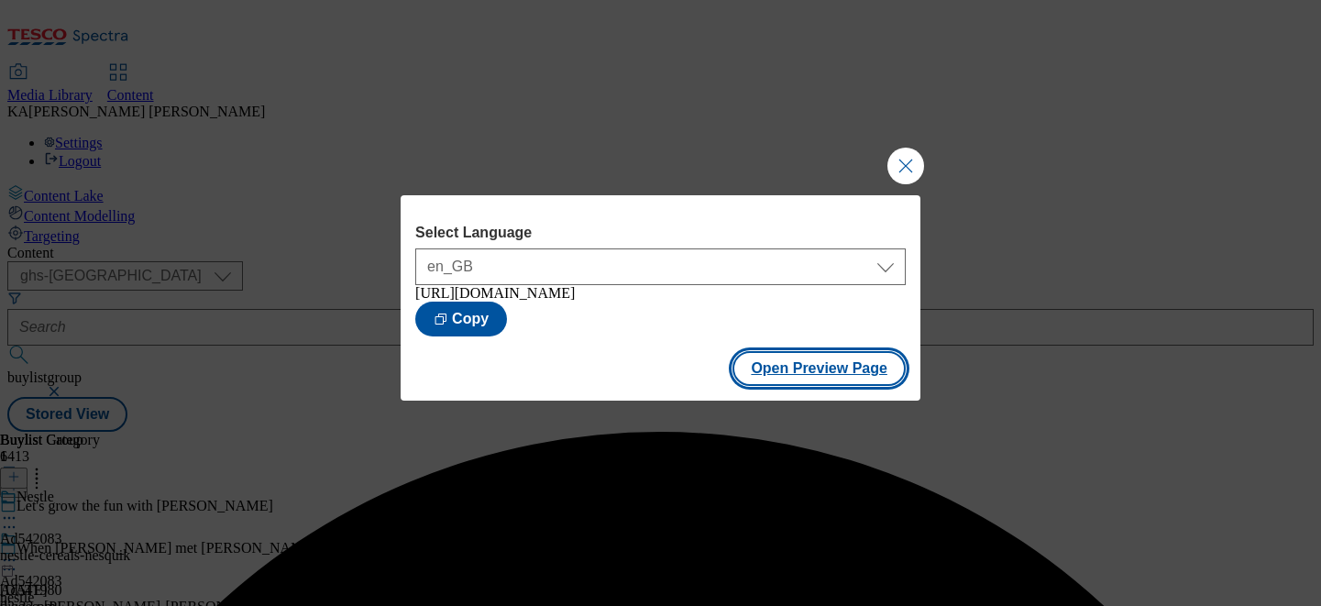
click at [768, 386] on button "Open Preview Page" at bounding box center [818, 368] width 173 height 35
click at [901, 167] on button "Close Modal" at bounding box center [905, 166] width 37 height 37
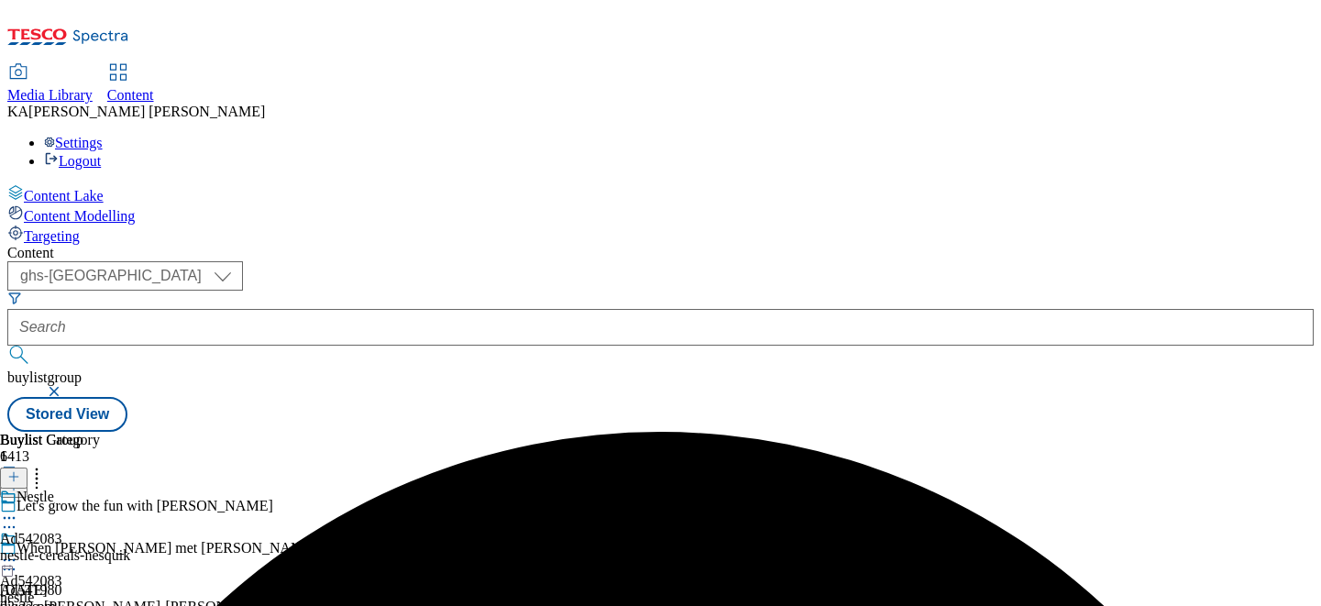
click at [18, 551] on icon at bounding box center [9, 560] width 18 height 18
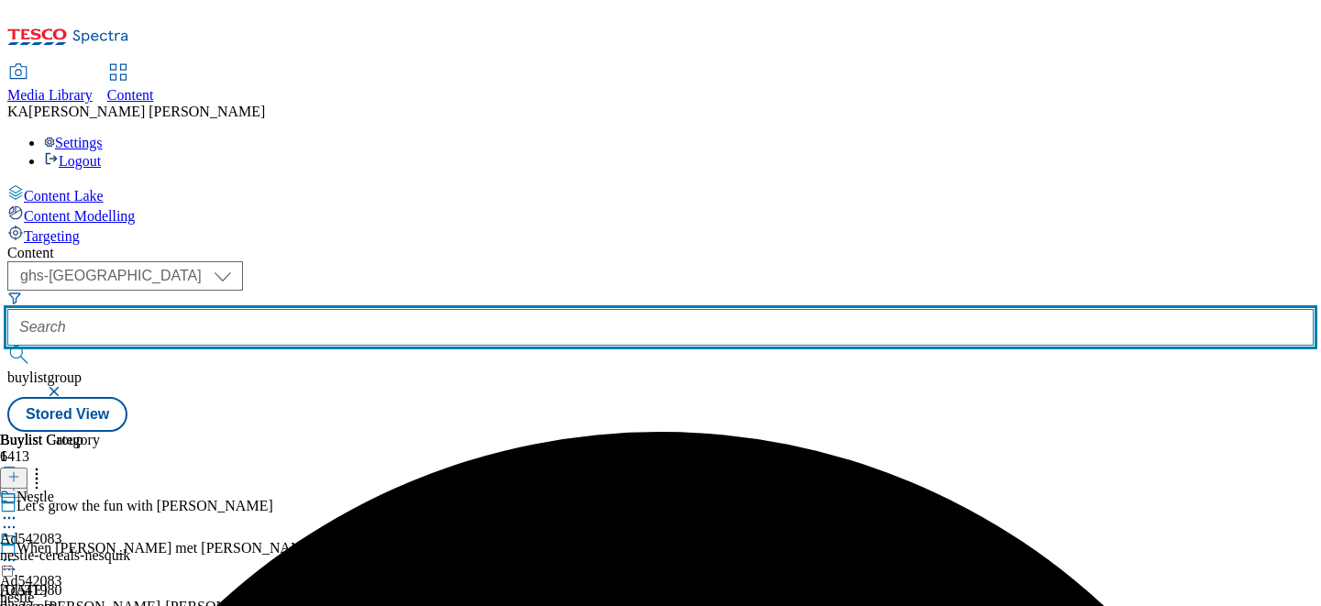
click at [445, 309] on input "text" at bounding box center [660, 327] width 1306 height 37
paste input "haleon-centrum-25tw33"
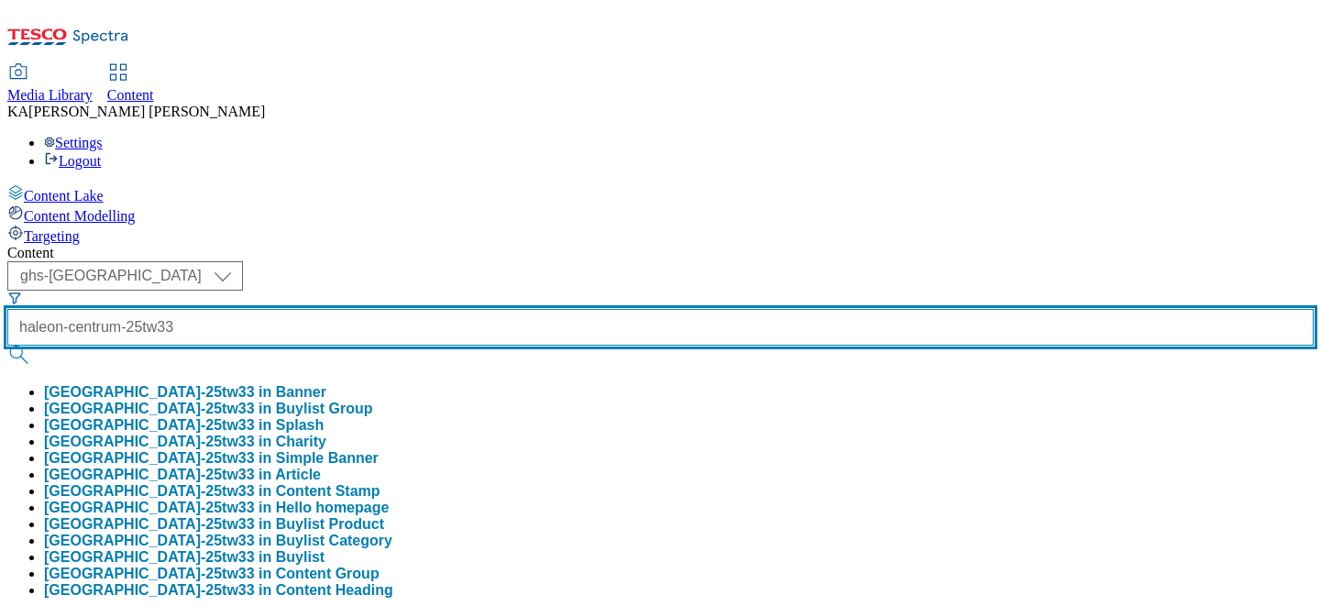
type input "haleon-centrum-25tw33"
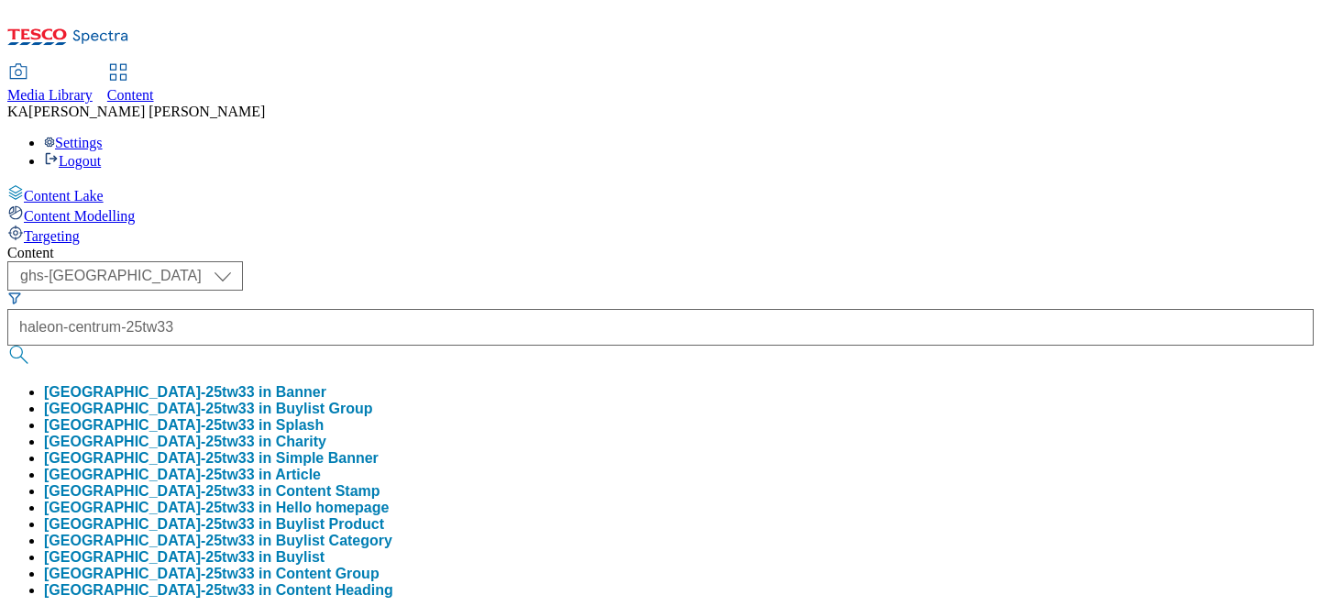
click at [373, 401] on button "haleon-centrum-25tw33 in Buylist Group" at bounding box center [208, 409] width 329 height 16
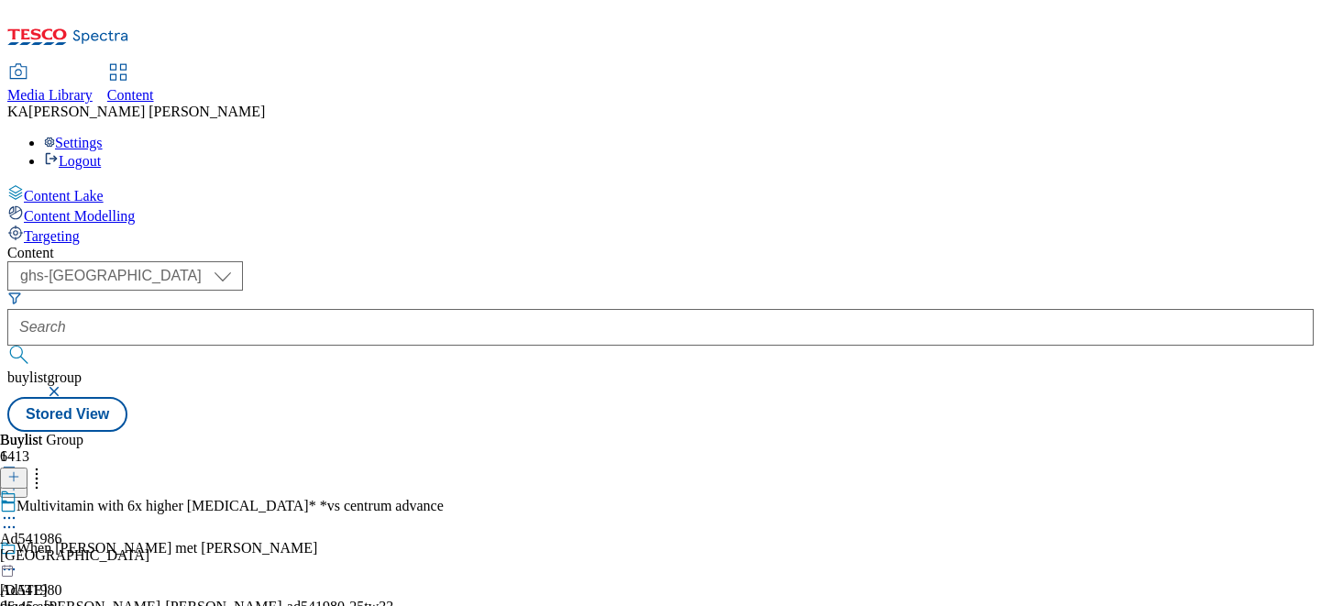
click at [18, 509] on icon at bounding box center [9, 518] width 18 height 18
click at [78, 550] on span "Edit" at bounding box center [67, 557] width 21 height 14
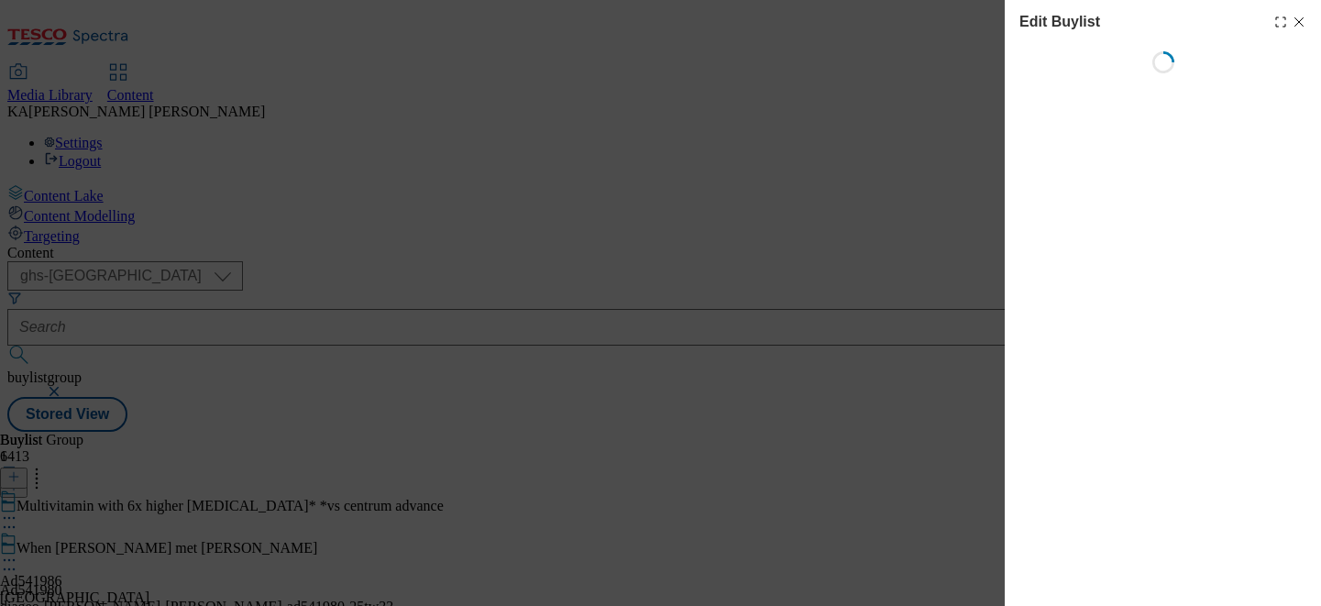
select select "tactical"
select select "supplier funded short term 1-3 weeks"
select select "dunnhumby"
select select "Banner"
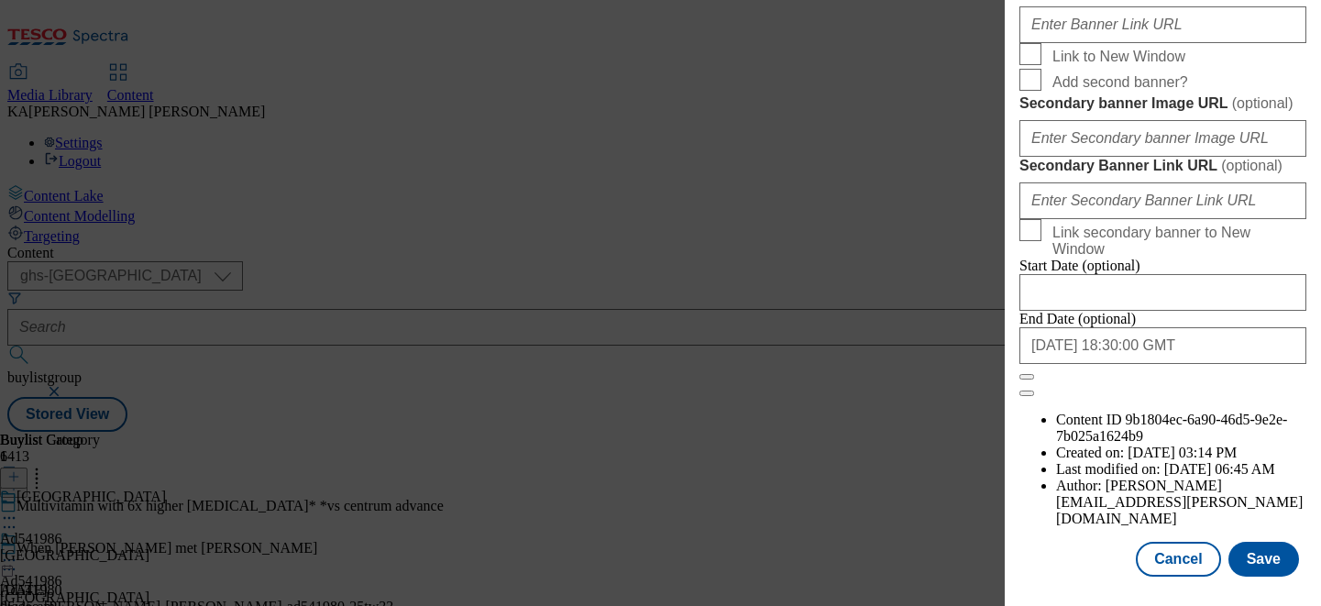
scroll to position [1653, 0]
paste input "https://digitalcontent.api.tesco.com/v2/media/ghs-mktg/77a8980f-ad85-4b0c-b97d-…"
type input "https://digitalcontent.api.tesco.com/v2/media/ghs-mktg/77a8980f-ad85-4b0c-b97d-…"
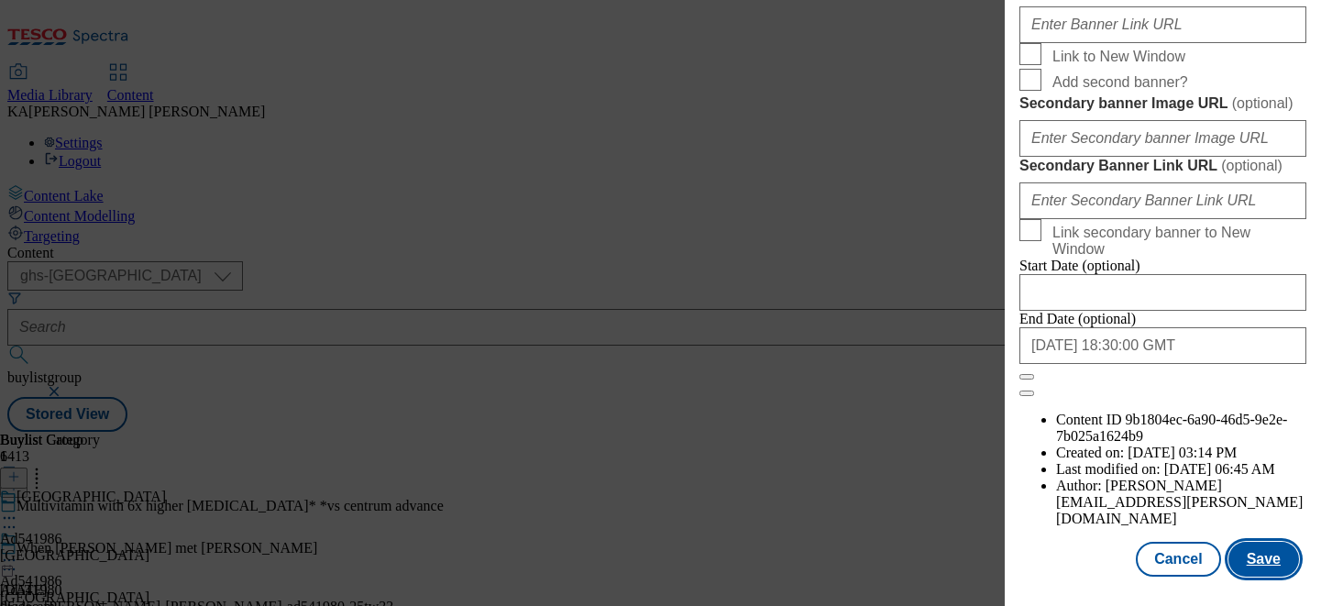
click at [1249, 560] on button "Save" at bounding box center [1263, 559] width 71 height 35
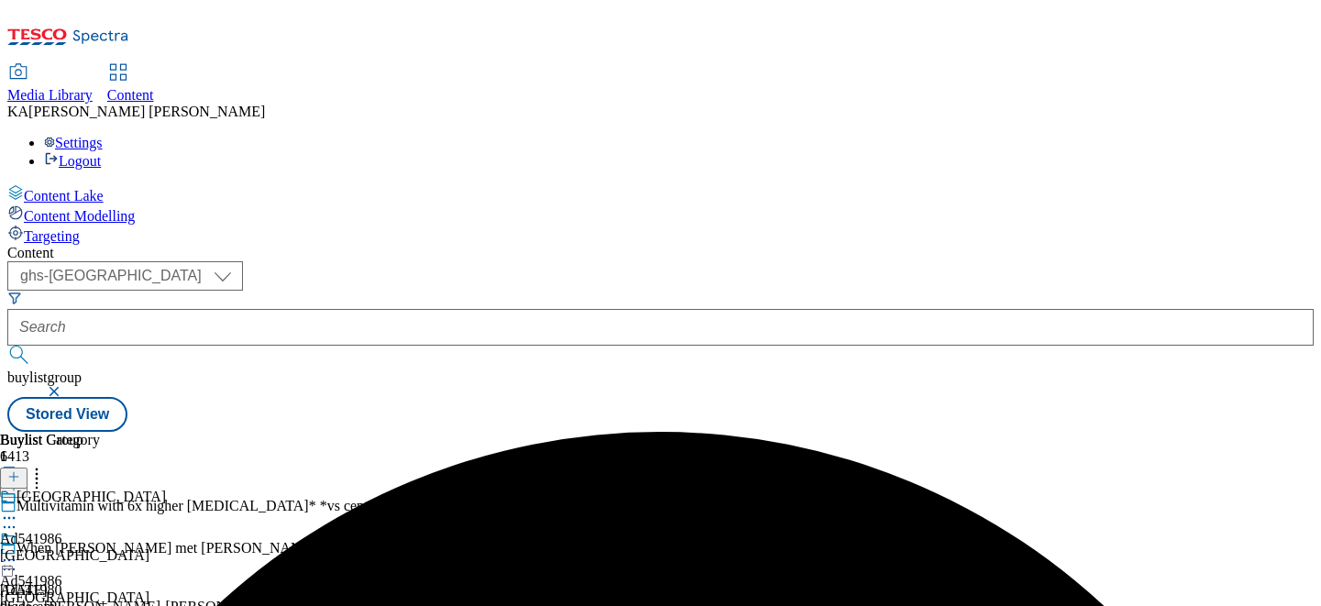
click at [18, 551] on icon at bounding box center [9, 560] width 18 height 18
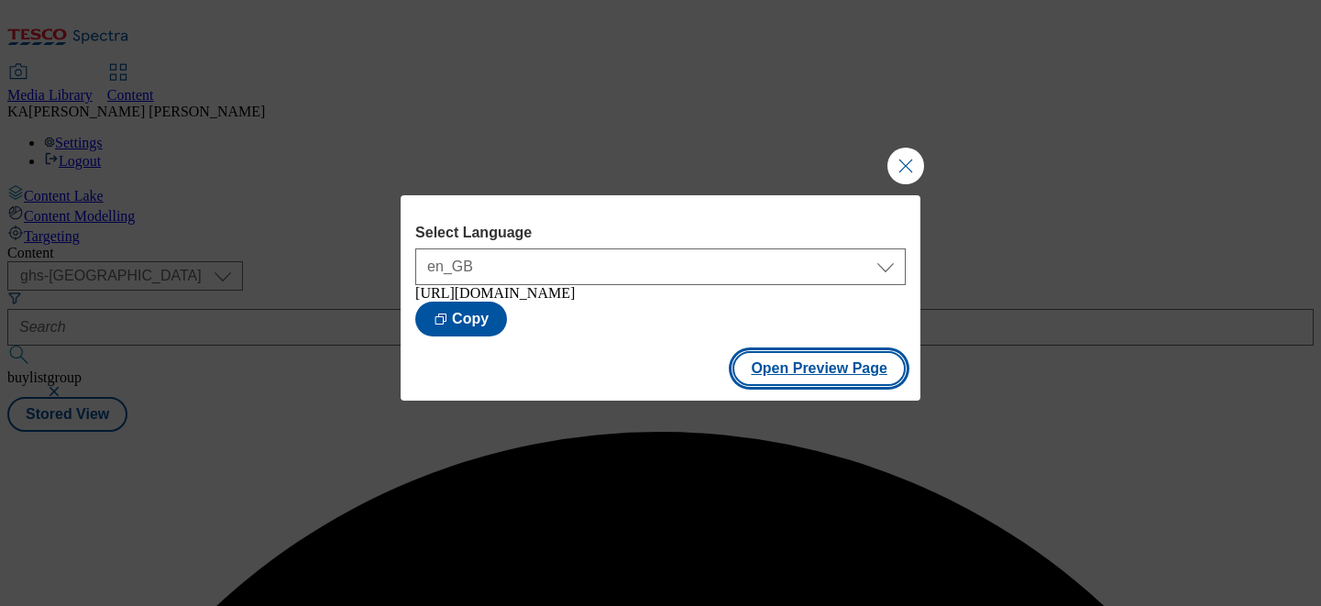
click at [768, 370] on button "Open Preview Page" at bounding box center [818, 368] width 173 height 35
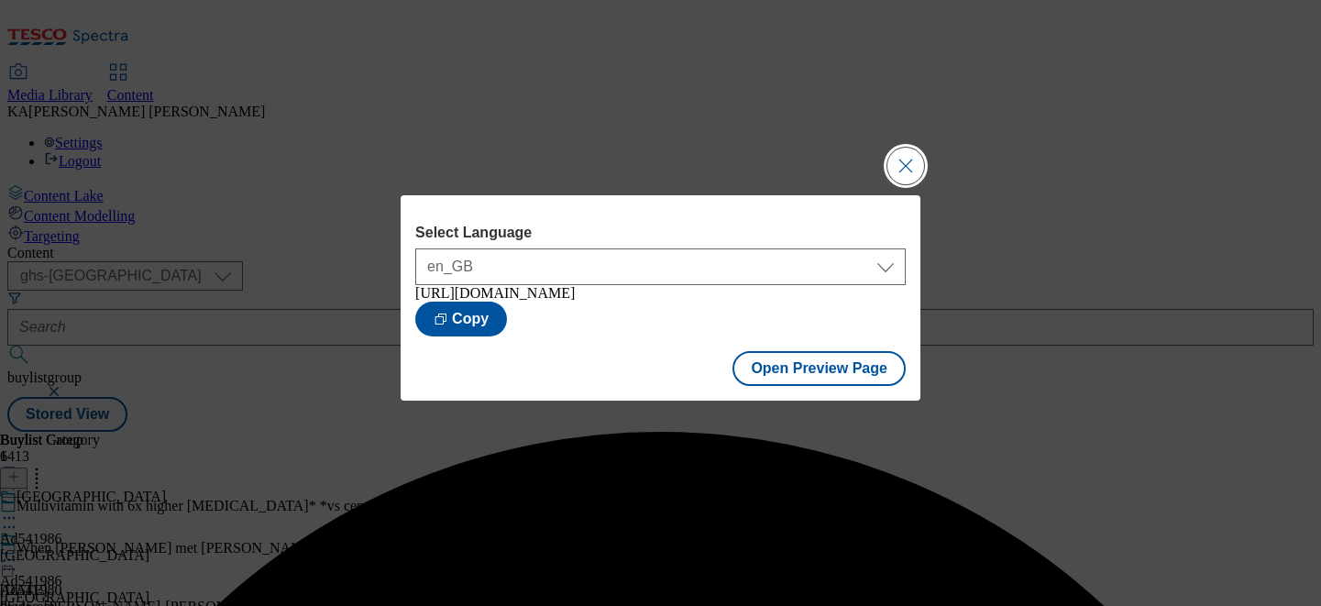
click at [896, 155] on button "Close Modal" at bounding box center [905, 166] width 37 height 37
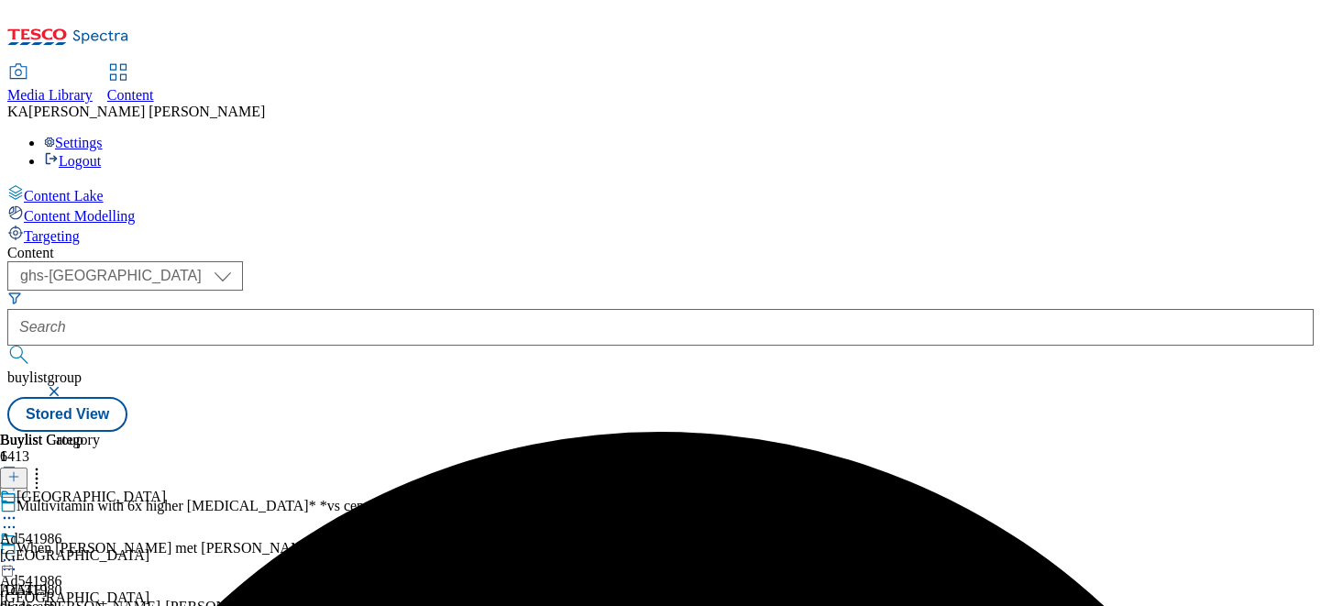
click at [18, 551] on icon at bounding box center [9, 560] width 18 height 18
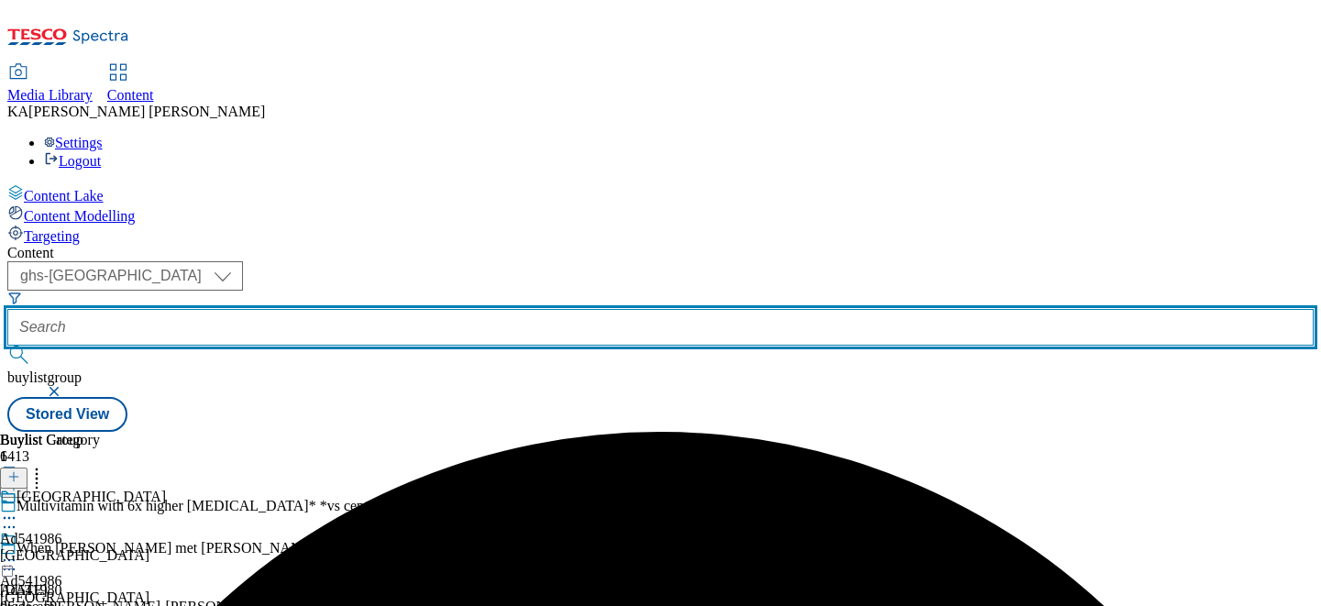
click at [419, 309] on input "text" at bounding box center [660, 327] width 1306 height 37
paste input "diageo-baileys-terrys-ad541980-25tw33"
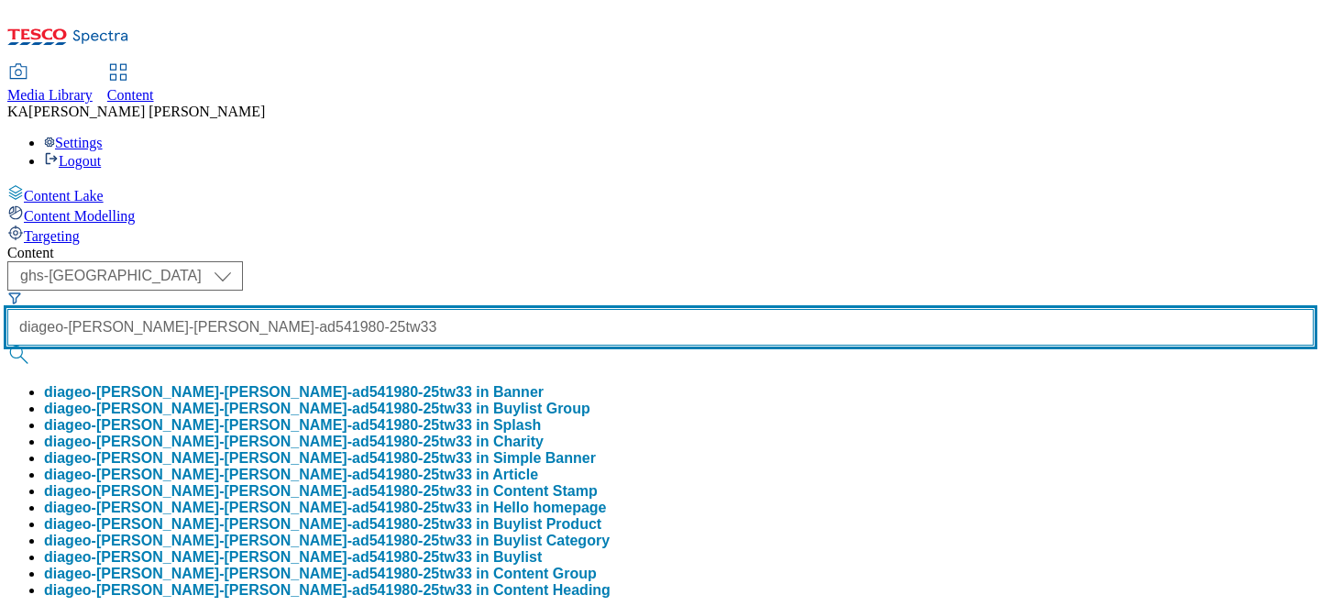
type input "diageo-baileys-terrys-ad541980-25tw33"
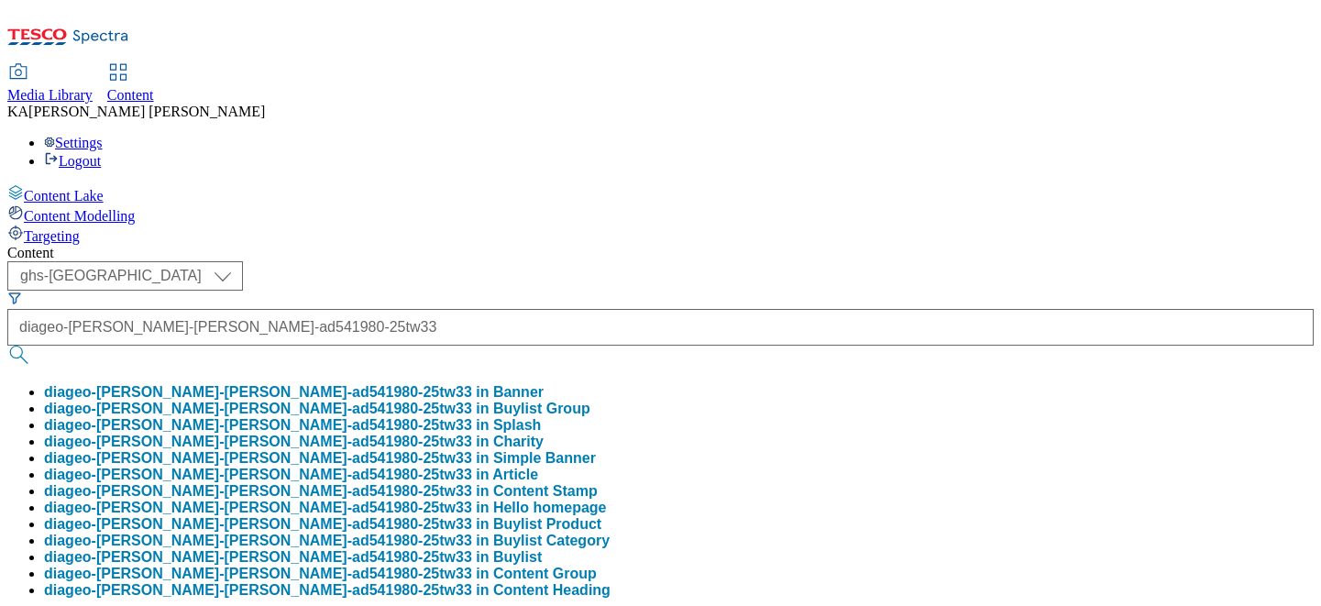
scroll to position [0, 0]
click at [428, 401] on button "diageo-baileys-terrys-ad541980-25tw33 in Buylist Group" at bounding box center [317, 409] width 546 height 16
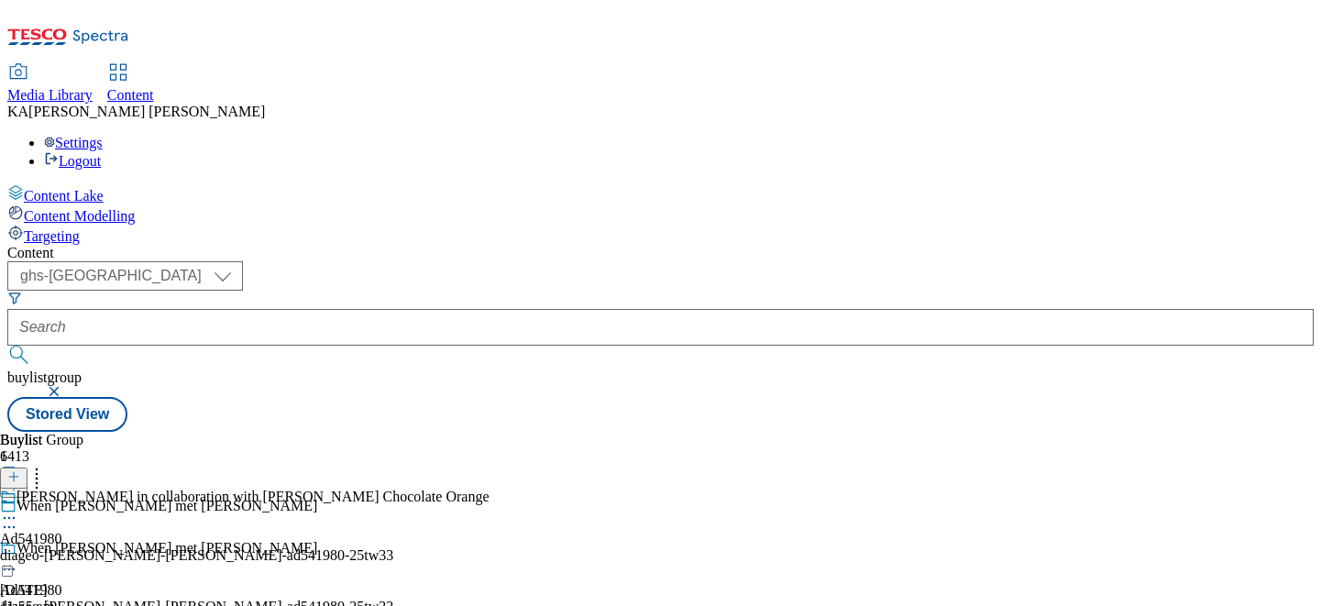
click at [6, 517] on circle at bounding box center [5, 518] width 3 height 3
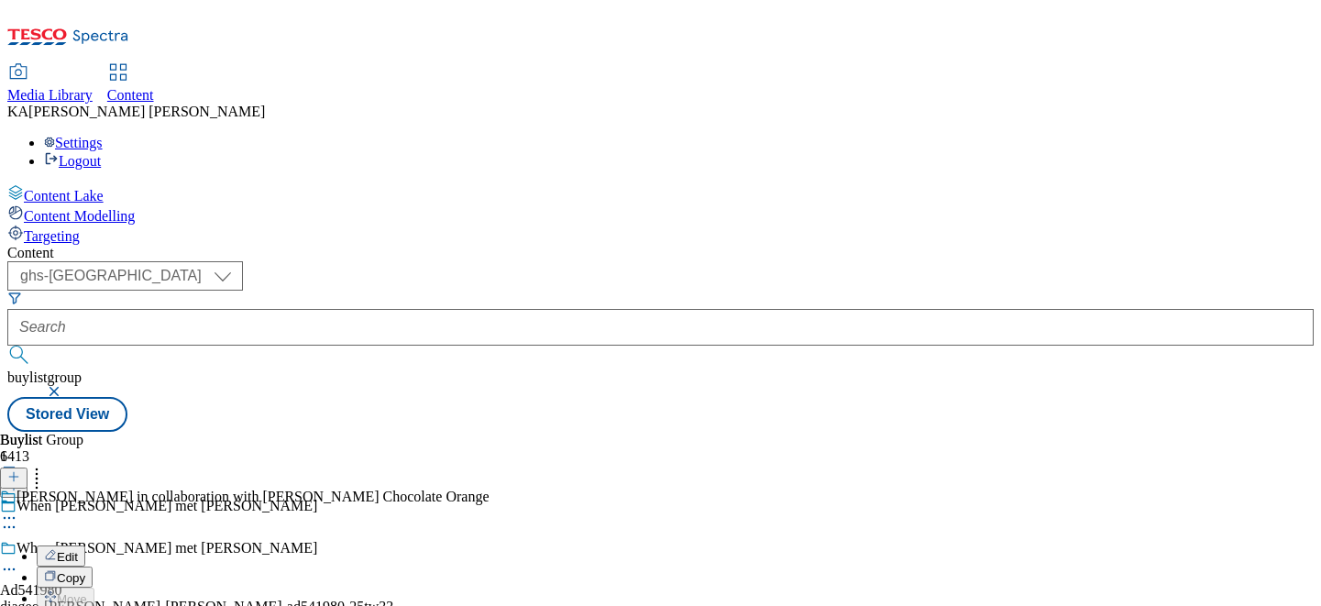
click at [78, 550] on span "Edit" at bounding box center [67, 557] width 21 height 14
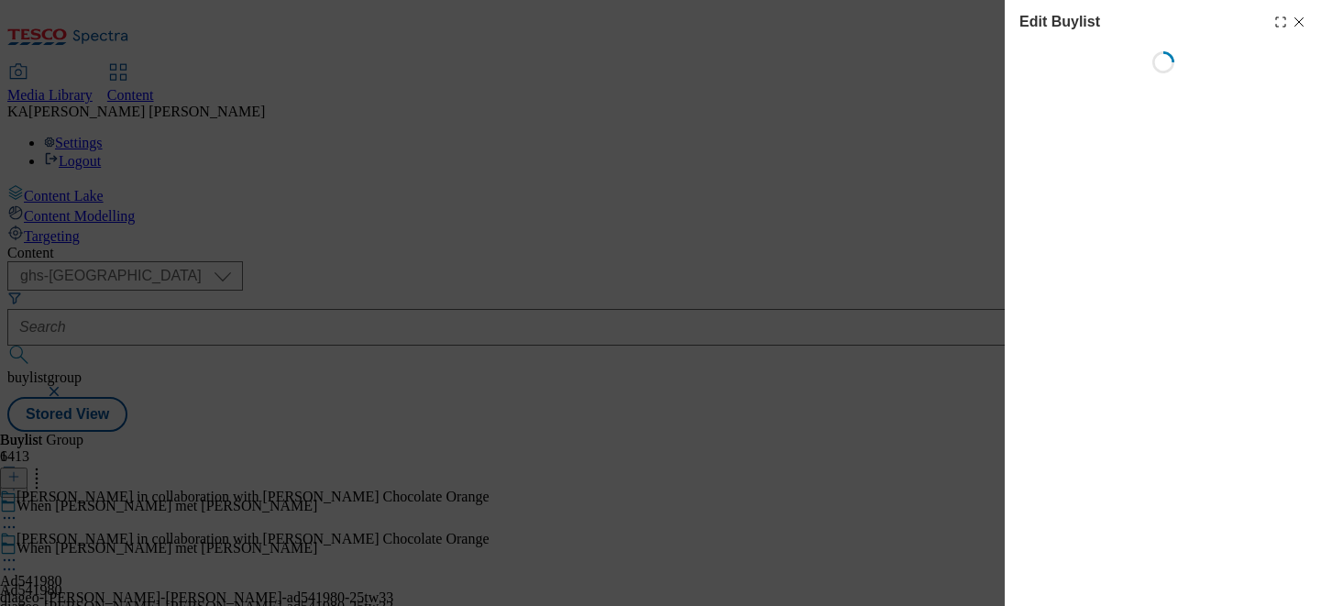
select select "tactical"
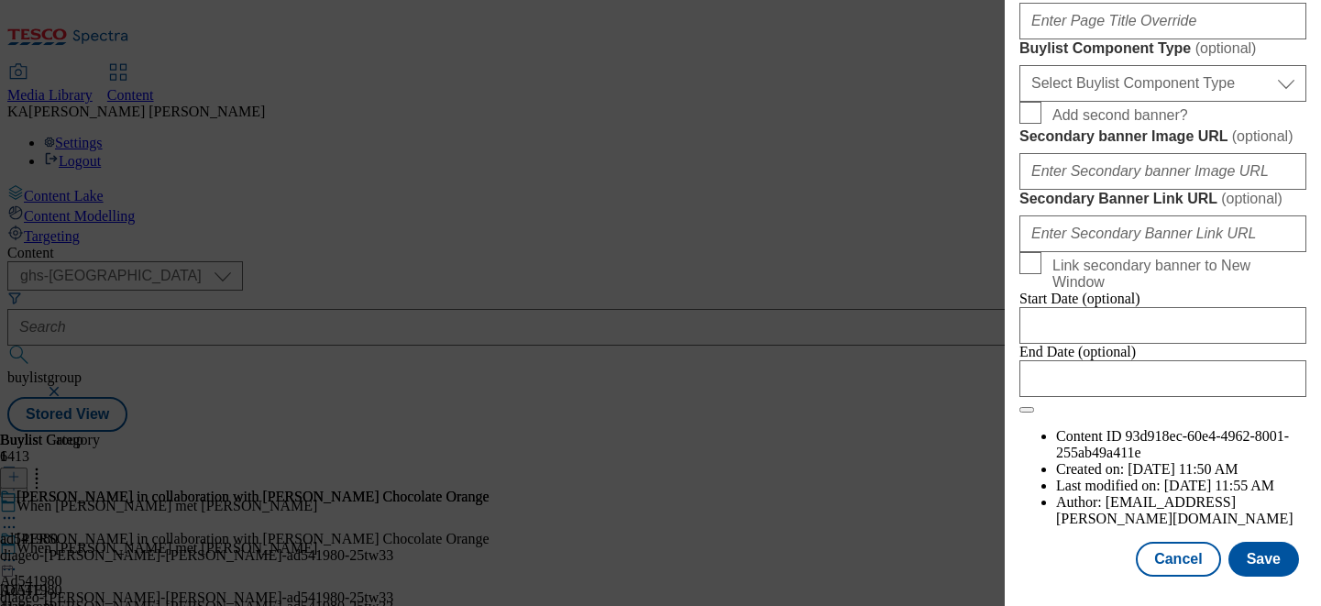
scroll to position [1604, 0]
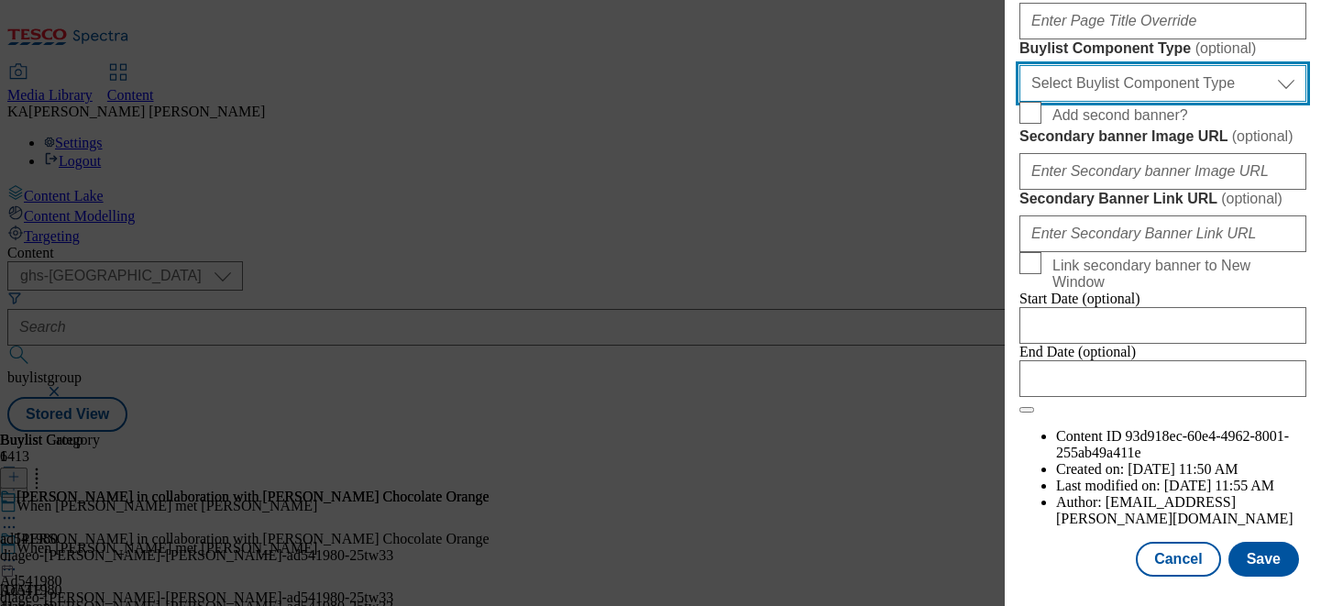
click at [1037, 102] on select "Select Buylist Component Type Banner Competition Header Meal" at bounding box center [1162, 83] width 287 height 37
select select "Banner"
click at [1019, 102] on select "Select Buylist Component Type Banner Competition Header Meal" at bounding box center [1162, 83] width 287 height 37
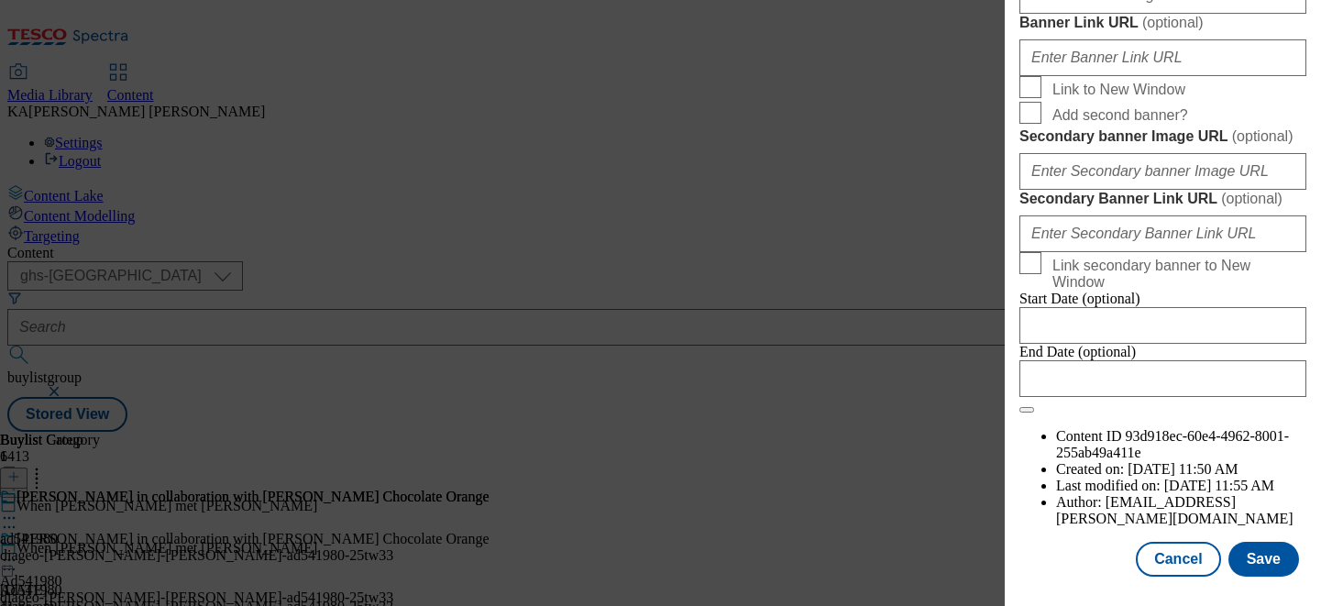
scroll to position [1843, 0]
paste input "https://digitalcontent.api.tesco.com/v2/media/ghs-mktg/eb028e2b-ed58-417f-92a0-…"
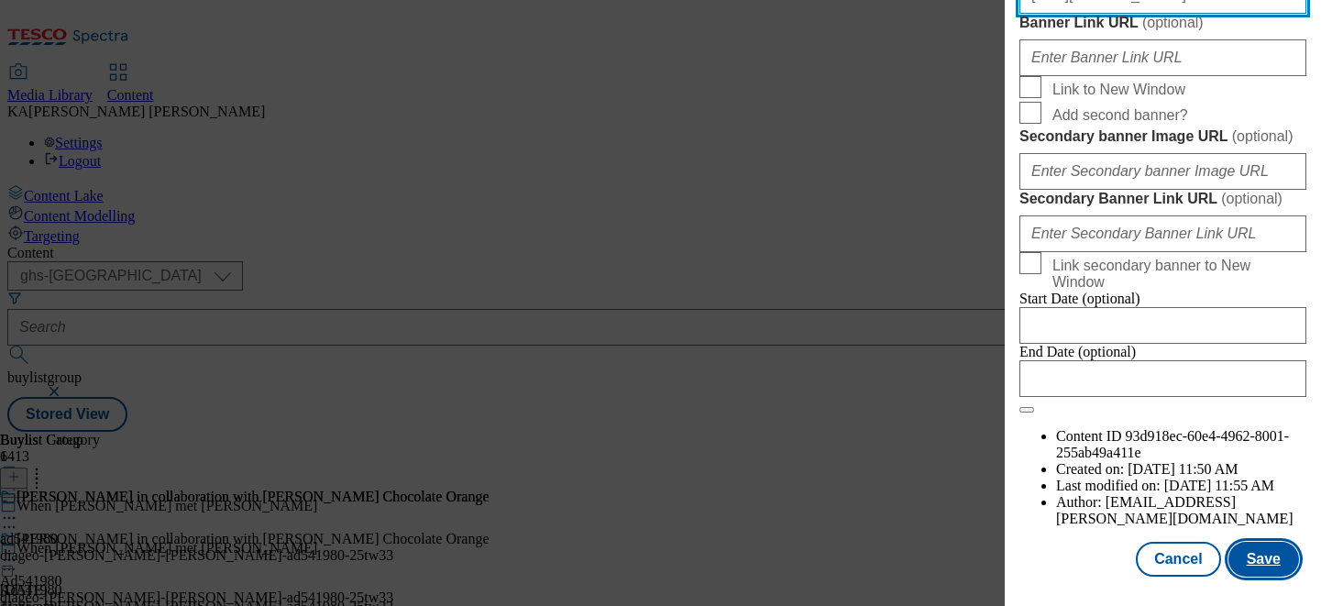
type input "https://digitalcontent.api.tesco.com/v2/media/ghs-mktg/eb028e2b-ed58-417f-92a0-…"
click at [1251, 551] on button "Save" at bounding box center [1263, 559] width 71 height 35
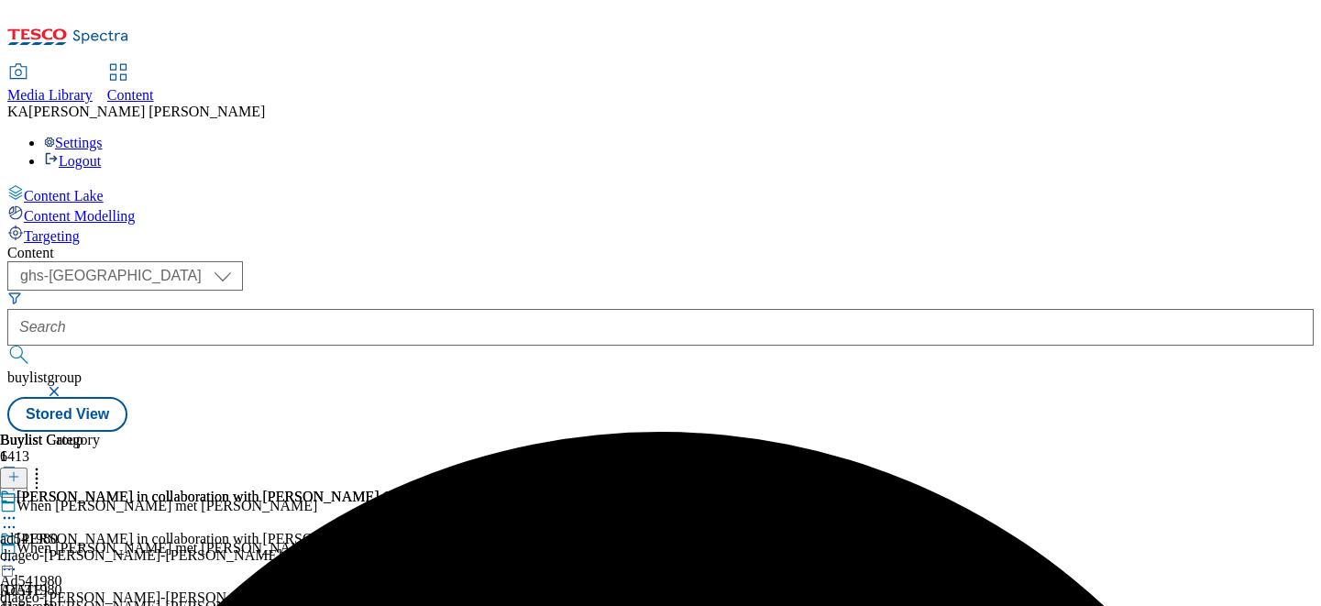
click at [18, 551] on icon at bounding box center [9, 560] width 18 height 18
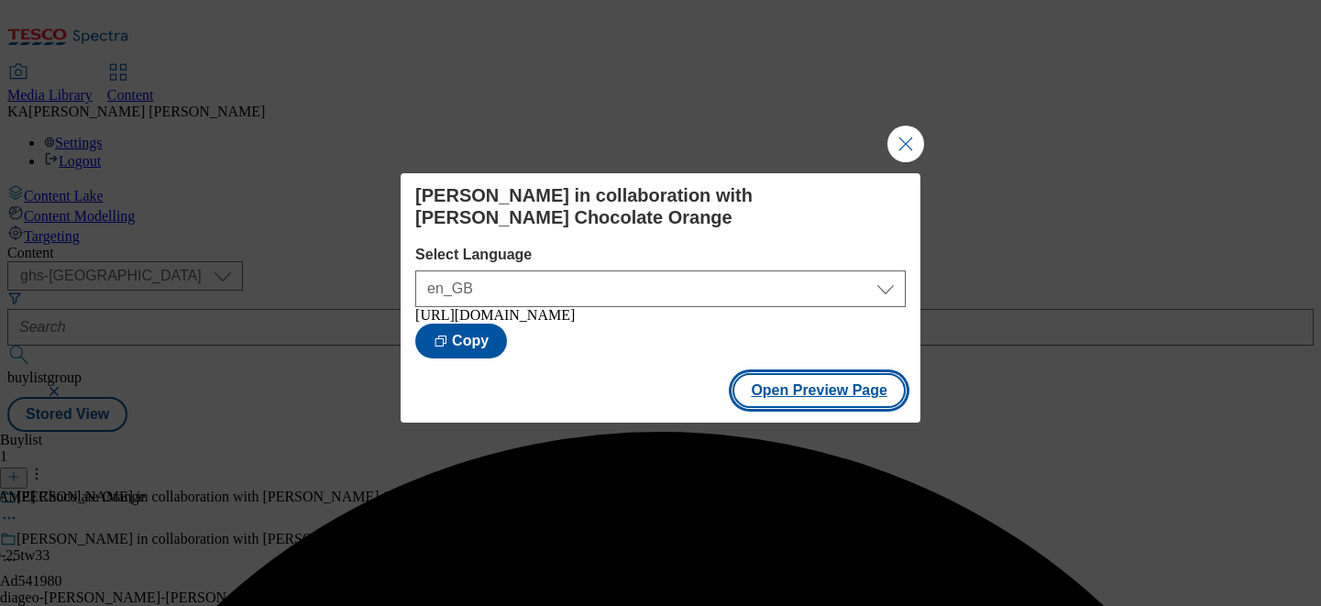
click at [775, 400] on button "Open Preview Page" at bounding box center [818, 390] width 173 height 35
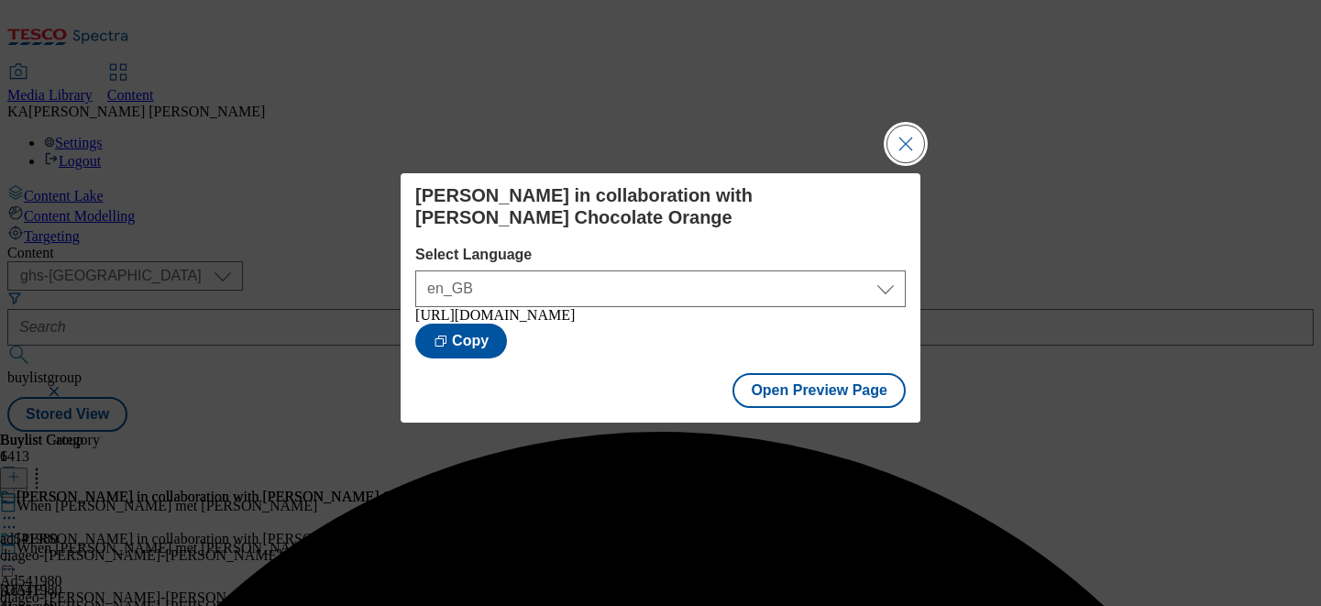
click at [895, 133] on button "Close Modal" at bounding box center [905, 144] width 37 height 37
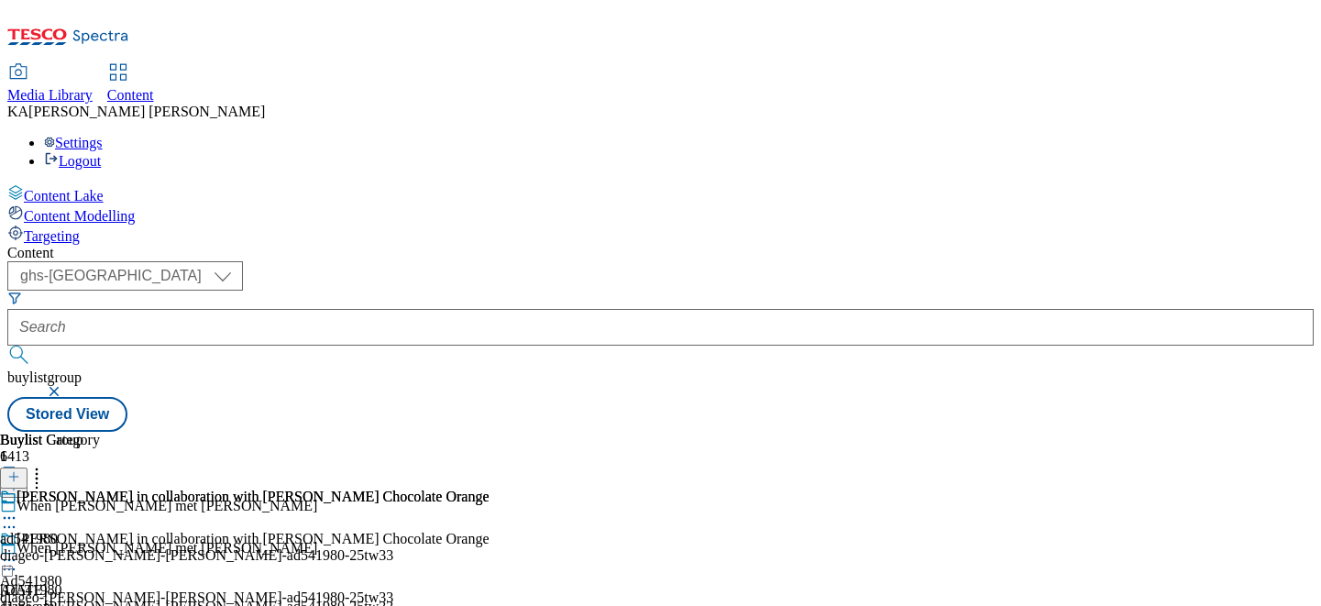
click at [18, 551] on icon at bounding box center [9, 560] width 18 height 18
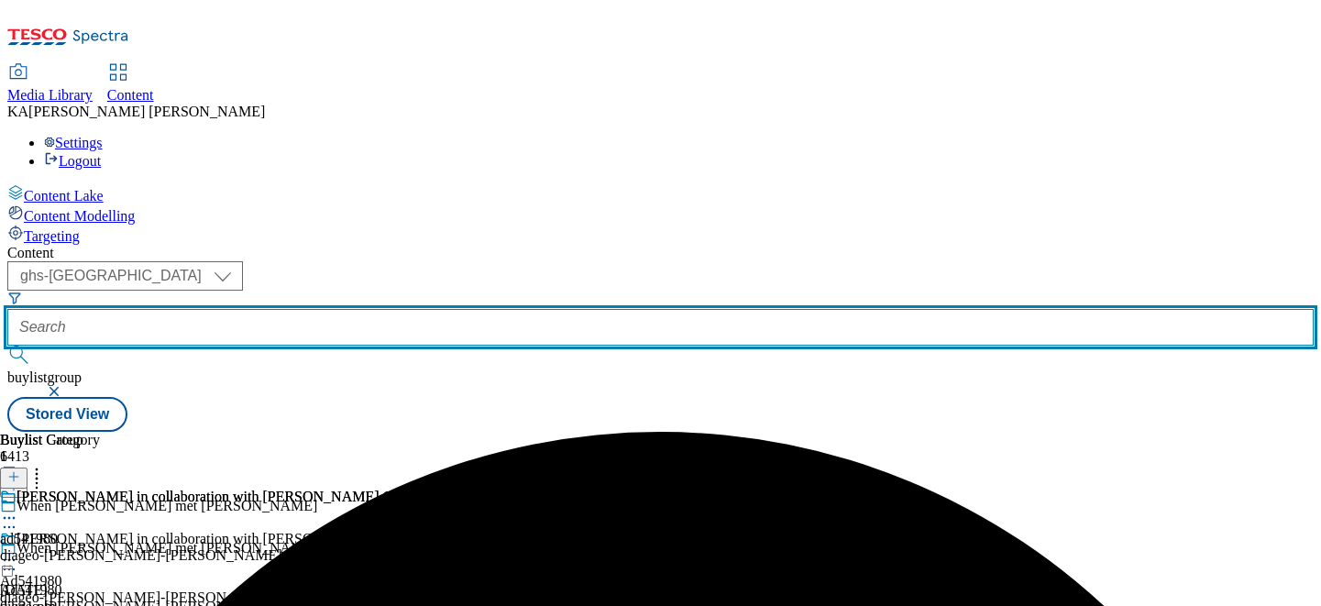
click at [425, 309] on input "text" at bounding box center [660, 327] width 1306 height 37
paste input "westbridge-foods-kitchen-joy-25tw33"
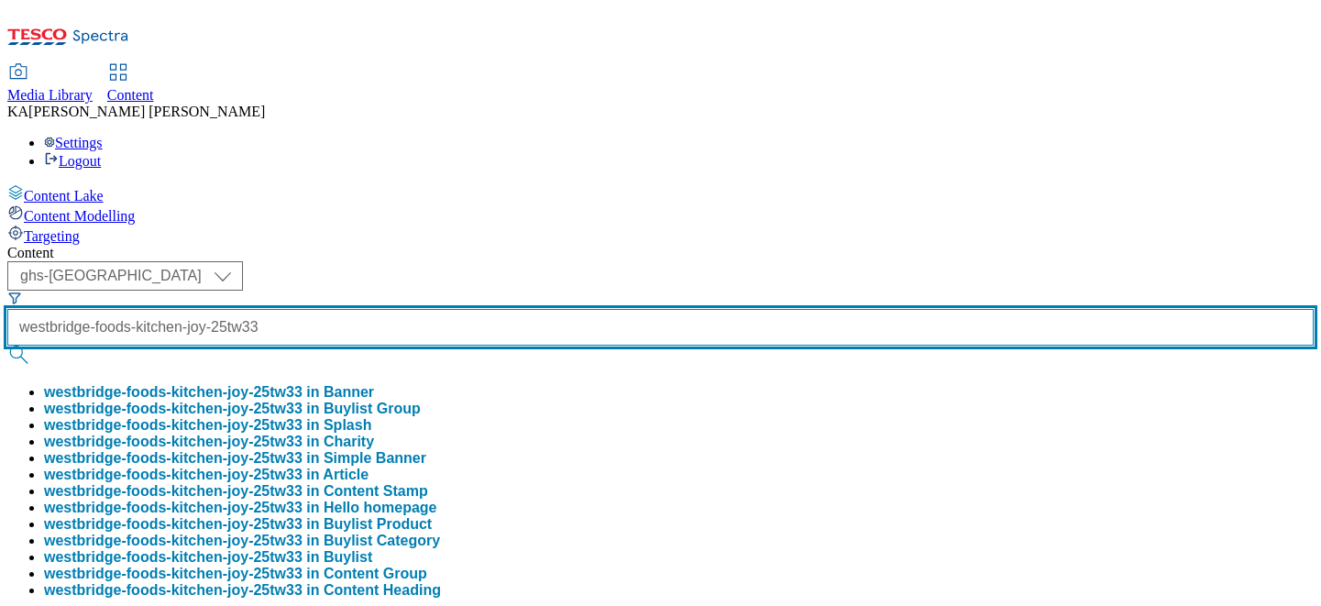
scroll to position [0, 83]
type input "westbridge-foods-kitchen-joy-25tw33"
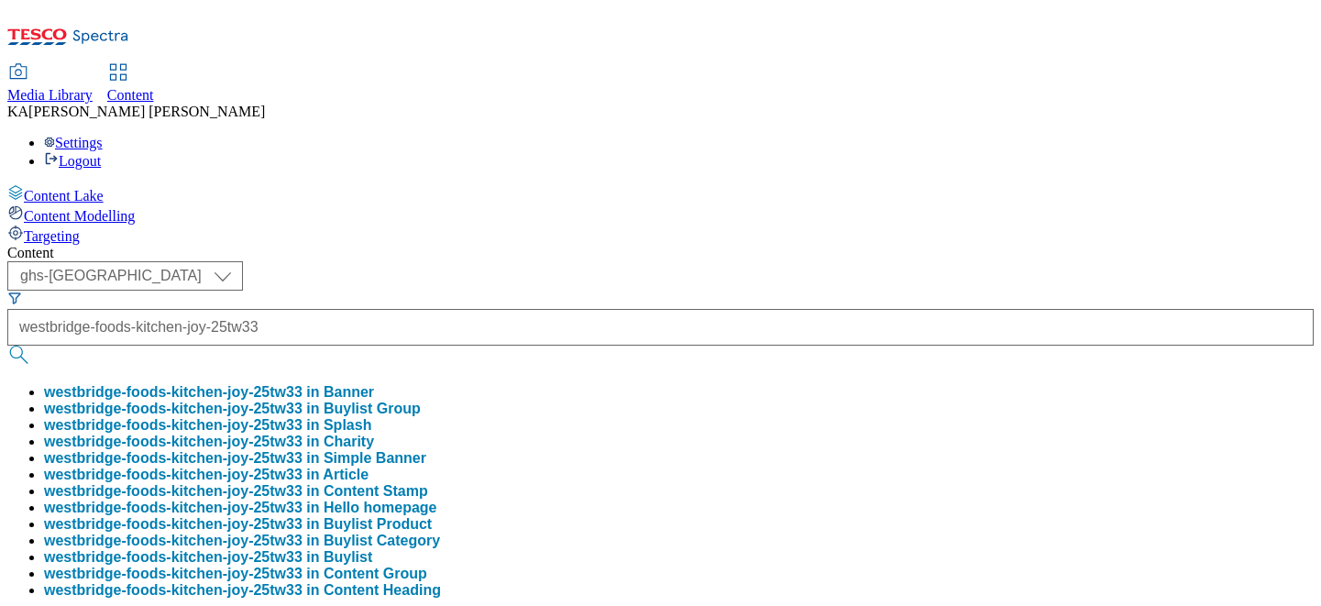
scroll to position [0, 0]
click at [421, 401] on button "westbridge-foods-kitchen-joy-25tw33 in Buylist Group" at bounding box center [232, 409] width 377 height 16
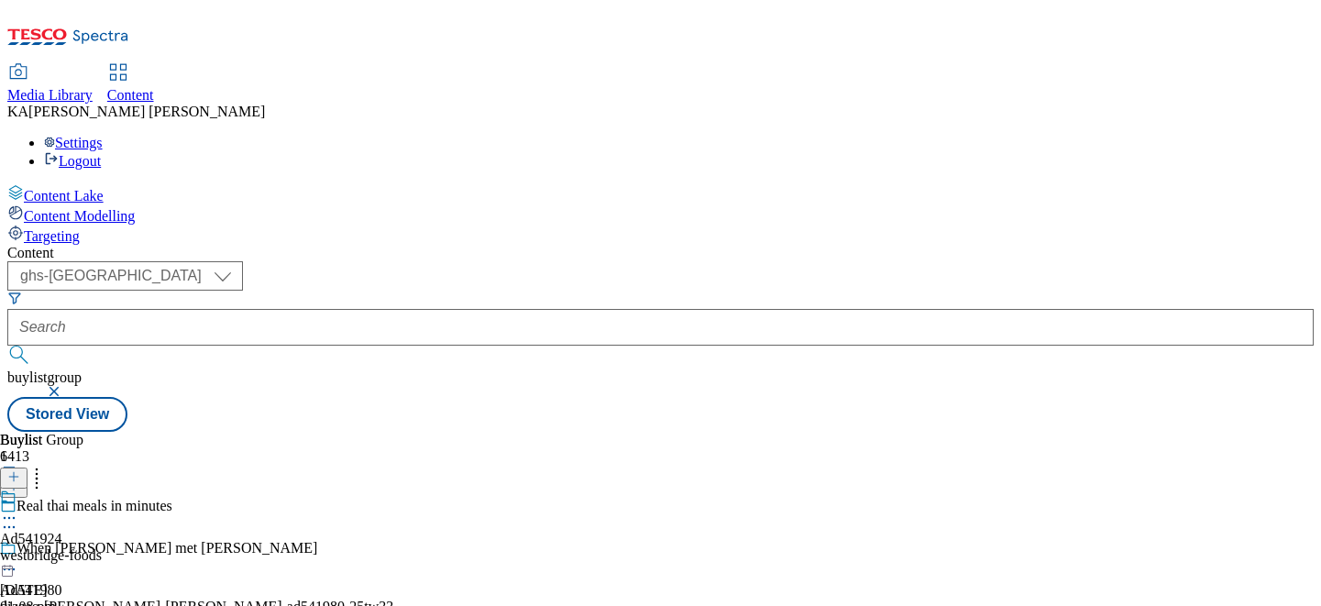
click at [18, 509] on icon at bounding box center [9, 518] width 18 height 18
click at [78, 550] on span "Edit" at bounding box center [67, 557] width 21 height 14
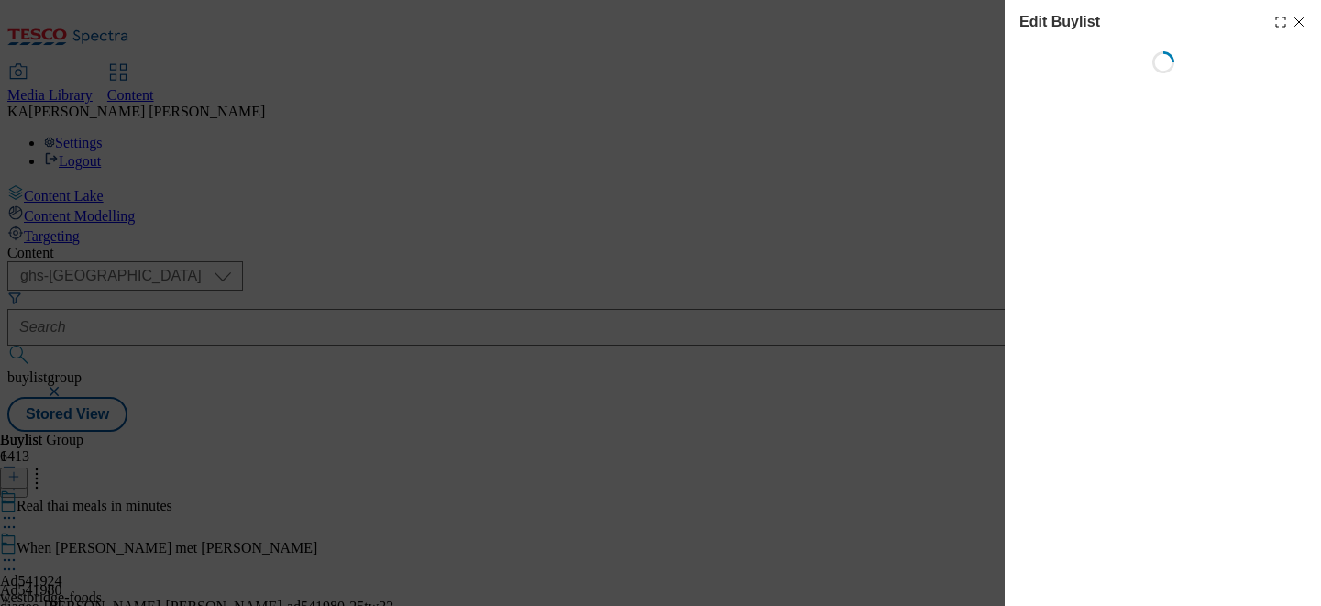
select select "tactical"
select select "supplier funded short term 1-3 weeks"
select select "dunnhumby"
select select "Banner"
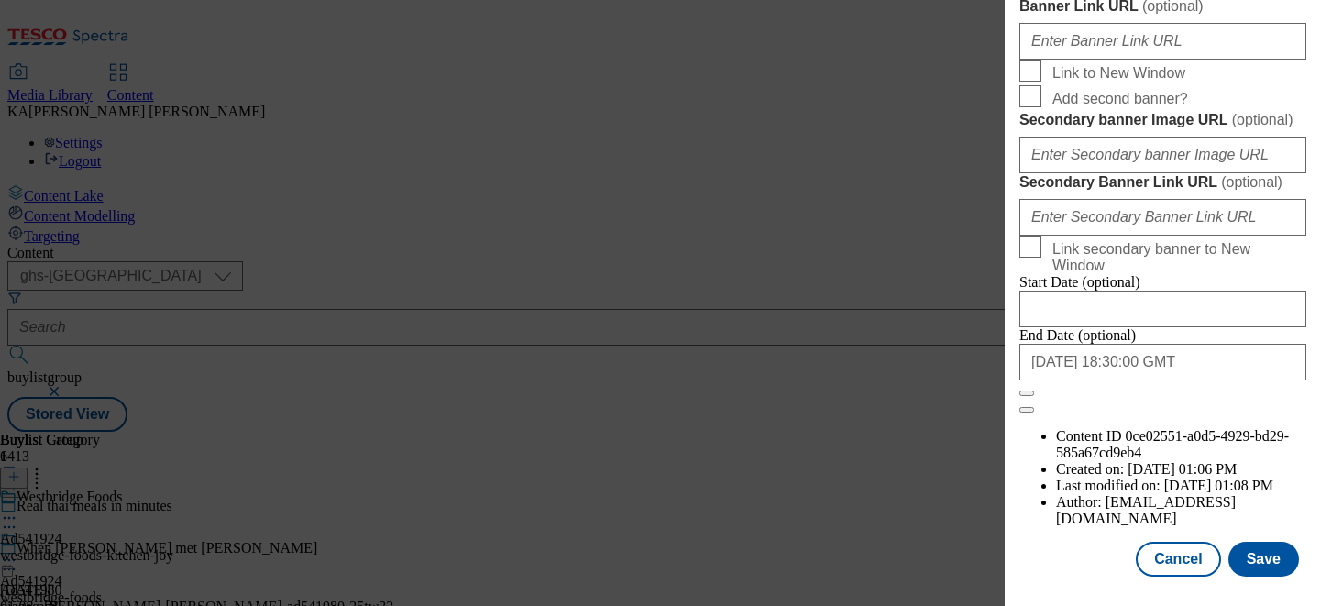
scroll to position [1899, 0]
paste input "https://digitalcontent.api.tesco.com/v2/media/ghs-mktg/7bc25212-8283-4925-997e-…"
type input "https://digitalcontent.api.tesco.com/v2/media/ghs-mktg/7bc25212-8283-4925-997e-…"
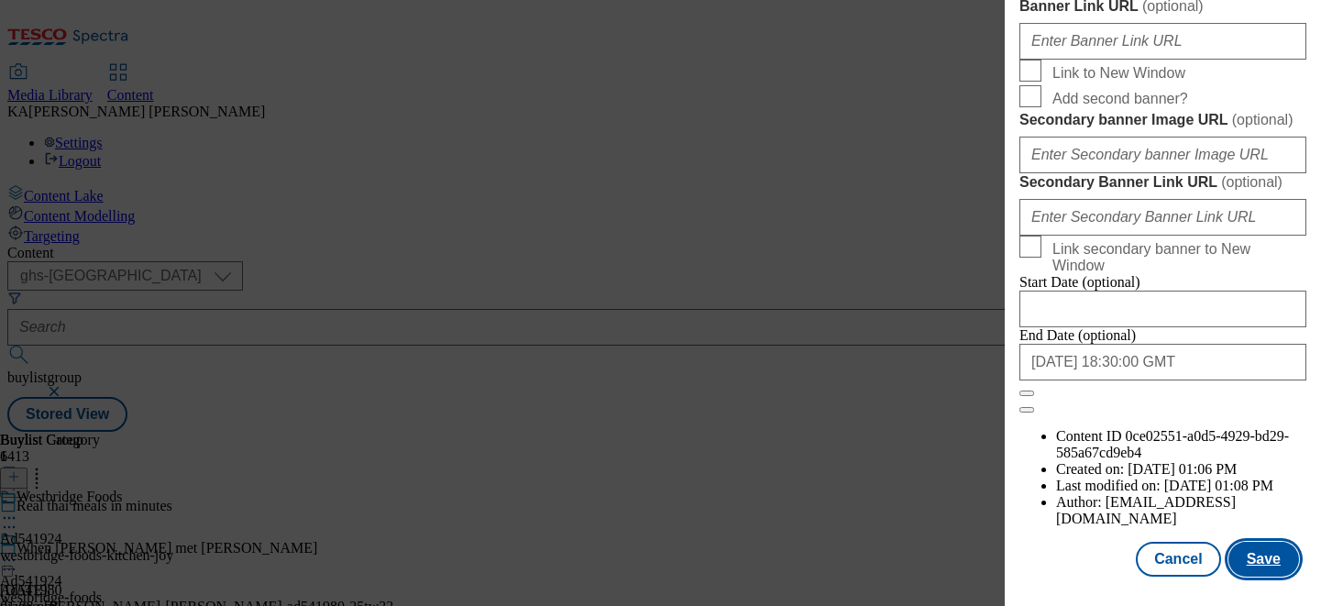
scroll to position [0, 0]
click at [1247, 560] on button "Save" at bounding box center [1263, 559] width 71 height 35
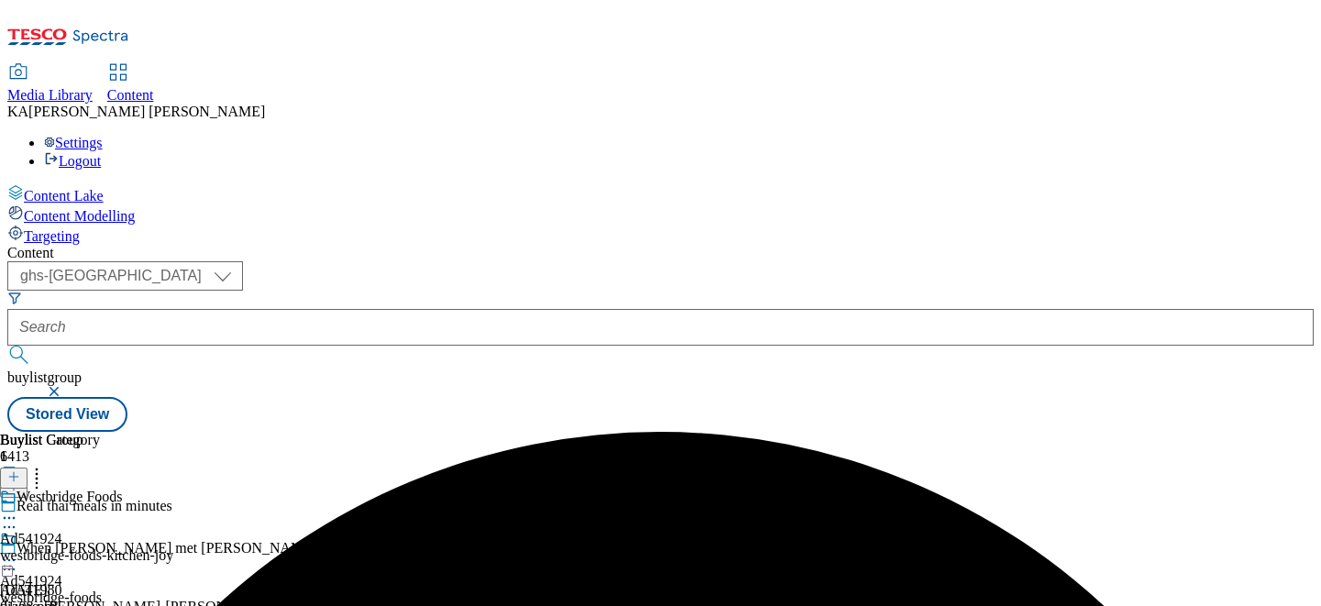
click at [18, 551] on icon at bounding box center [9, 560] width 18 height 18
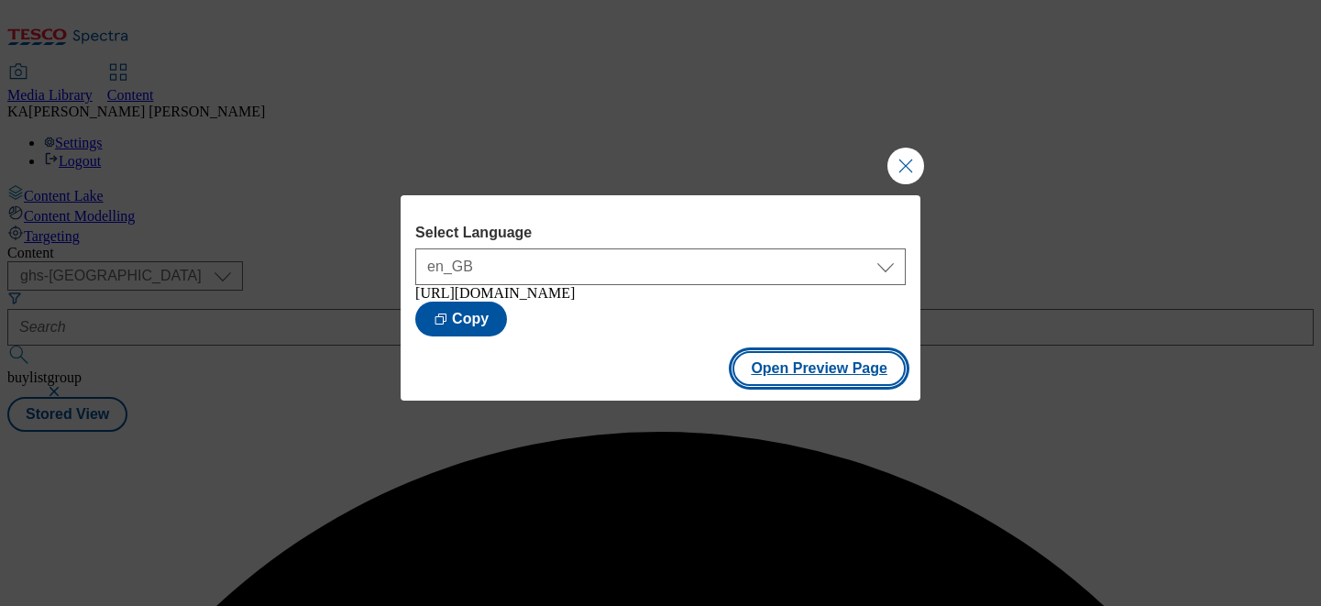
click at [754, 383] on button "Open Preview Page" at bounding box center [818, 368] width 173 height 35
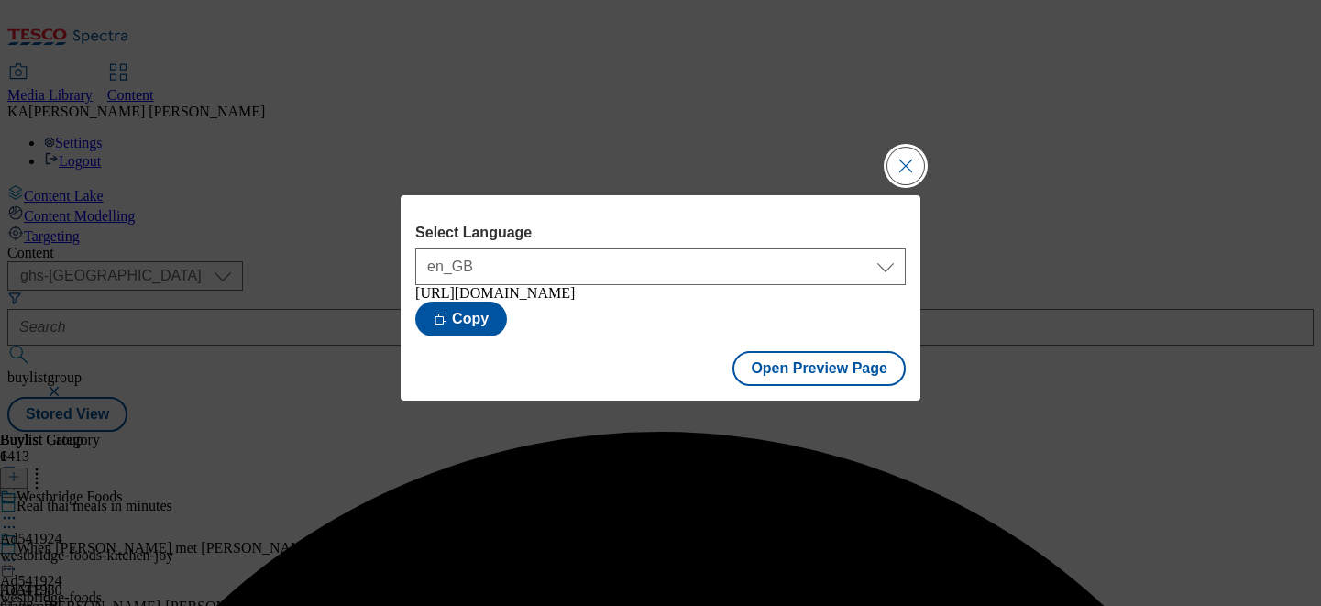
click at [895, 148] on button "Close Modal" at bounding box center [905, 166] width 37 height 37
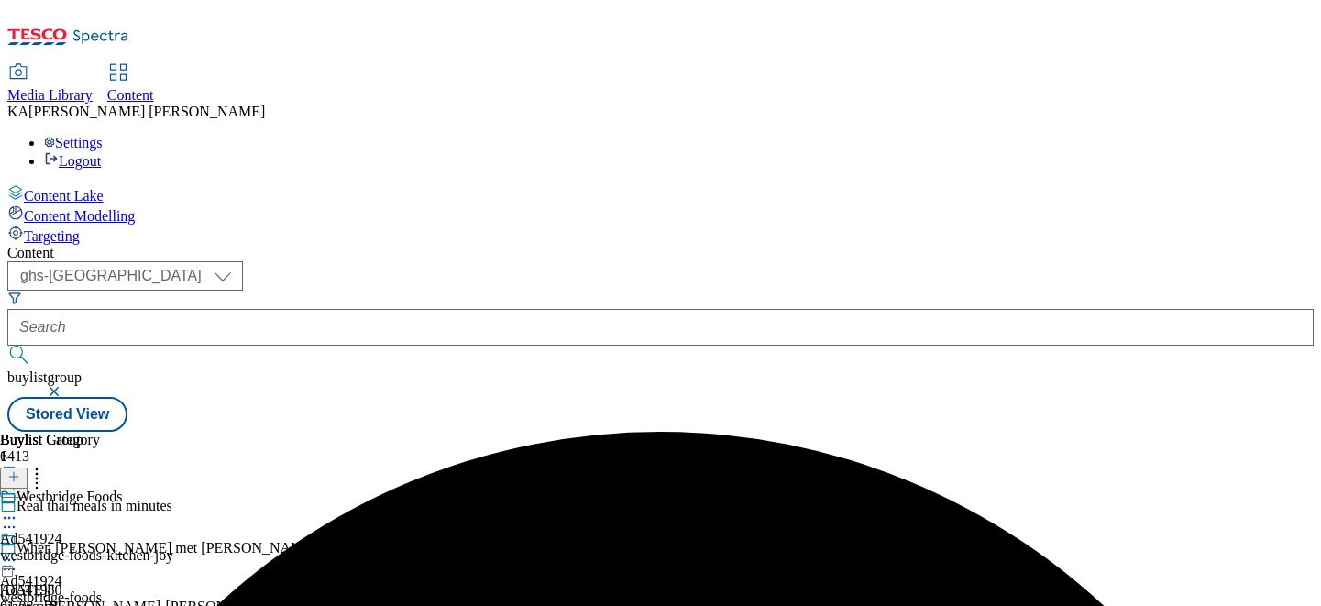
click at [102, 531] on div "Ad541924 westbridge-foods 2 Oct 2025 02:32 pm" at bounding box center [51, 594] width 102 height 126
click at [18, 551] on icon at bounding box center [9, 560] width 18 height 18
